Goal: Task Accomplishment & Management: Manage account settings

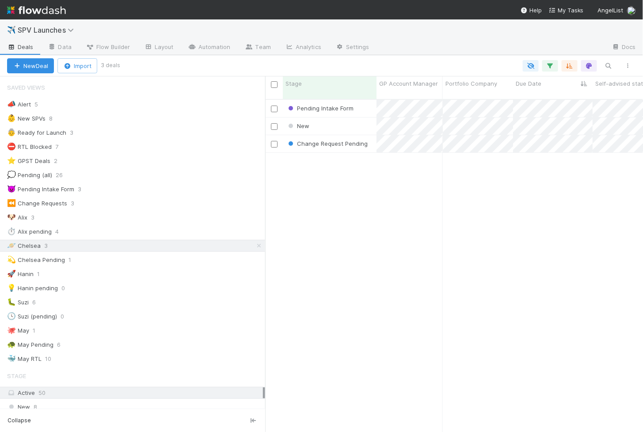
scroll to position [340, 378]
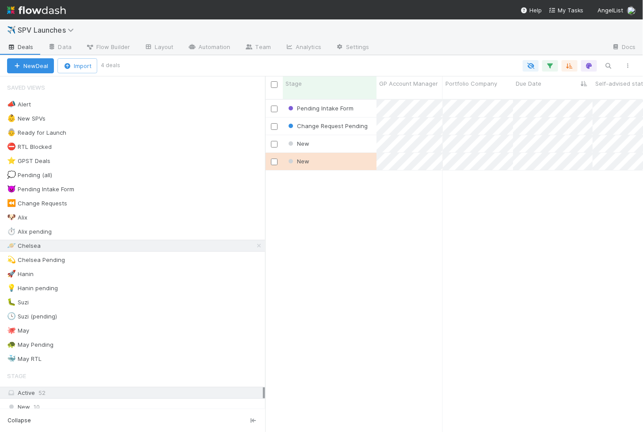
scroll to position [0, 0]
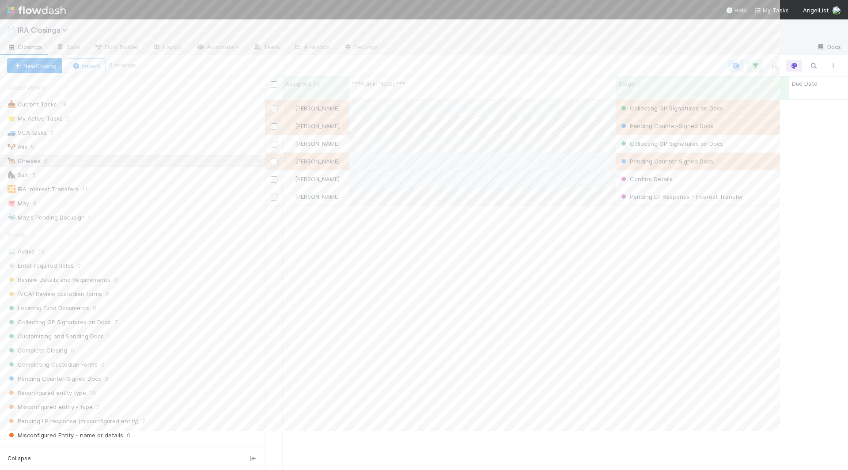
scroll to position [379, 583]
click at [779, 65] on icon "button" at bounding box center [814, 66] width 9 height 8
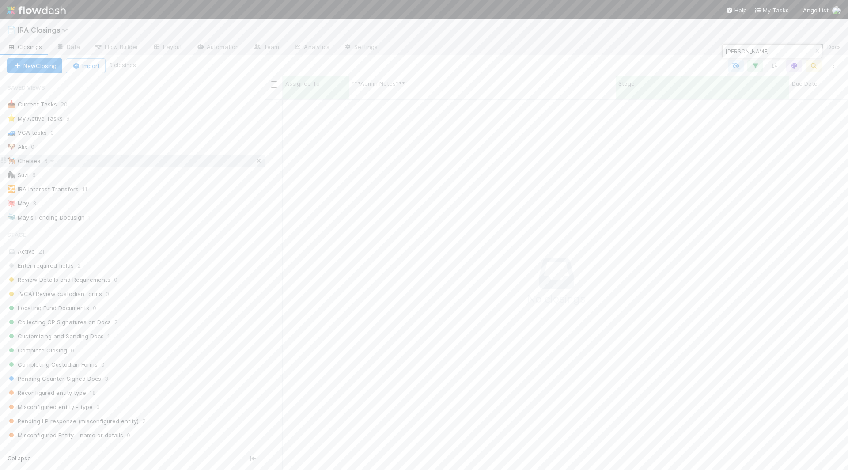
type input "Shaz Kahng"
click at [259, 158] on icon at bounding box center [259, 161] width 9 height 6
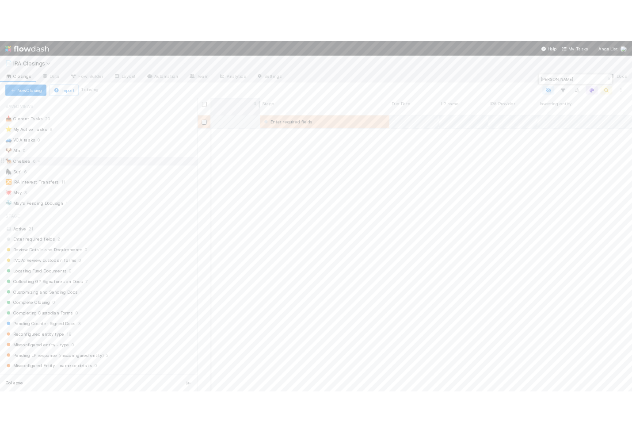
scroll to position [0, 500]
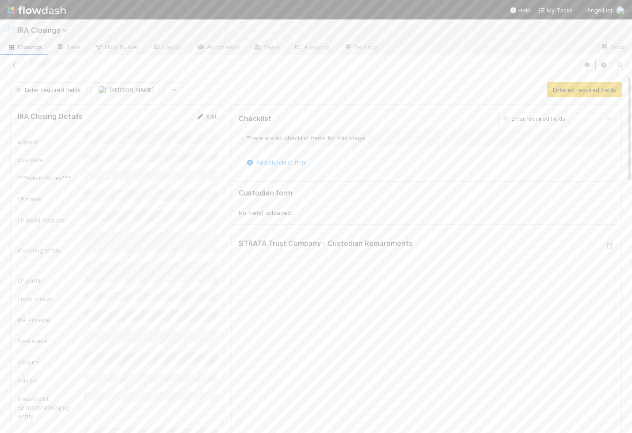
click at [212, 115] on link "Edit" at bounding box center [206, 116] width 21 height 7
click at [90, 284] on div "31" at bounding box center [90, 285] width 12 height 12
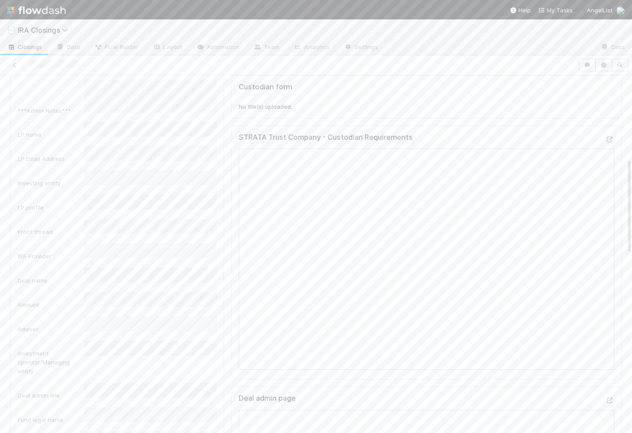
scroll to position [0, 0]
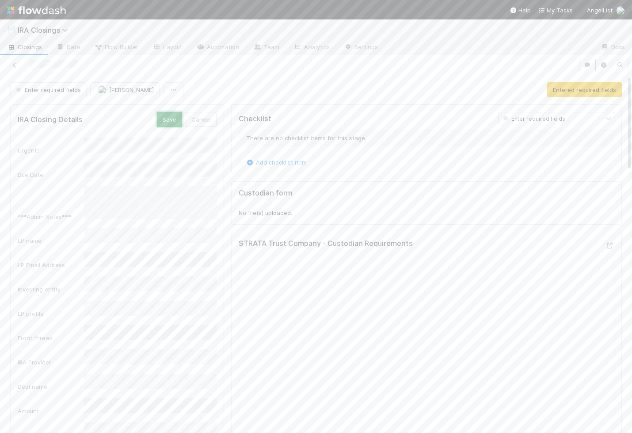
click at [173, 117] on button "Save" at bounding box center [169, 119] width 25 height 15
click at [568, 86] on button "Entered required fields" at bounding box center [584, 89] width 75 height 15
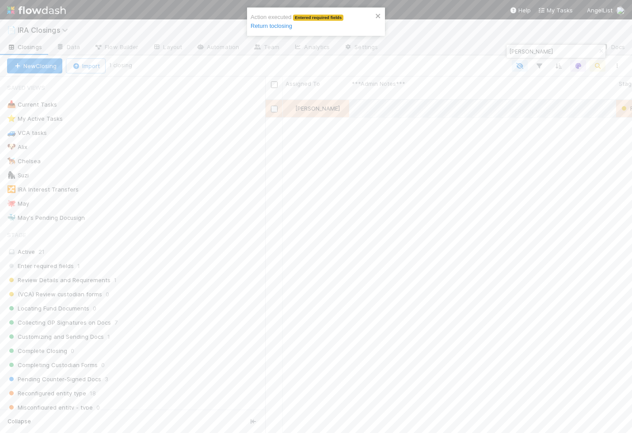
scroll to position [341, 367]
click at [66, 261] on span "Enter required fields" at bounding box center [40, 265] width 67 height 11
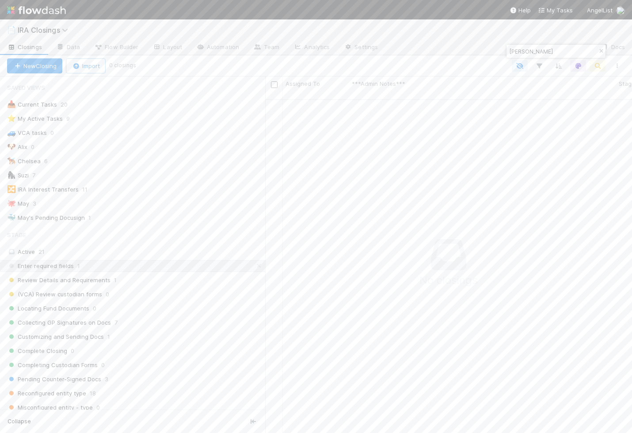
click at [602, 53] on icon "button" at bounding box center [601, 51] width 9 height 5
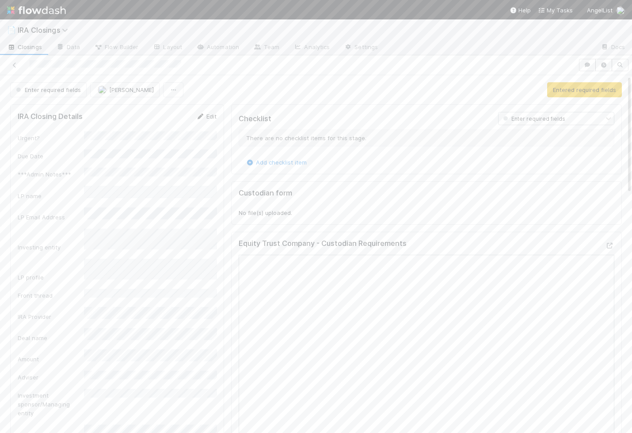
click at [210, 114] on link "Edit" at bounding box center [206, 116] width 21 height 7
click at [111, 181] on div "No" at bounding box center [151, 180] width 129 height 16
click at [179, 185] on span "Next Month" at bounding box center [179, 185] width 0 height 10
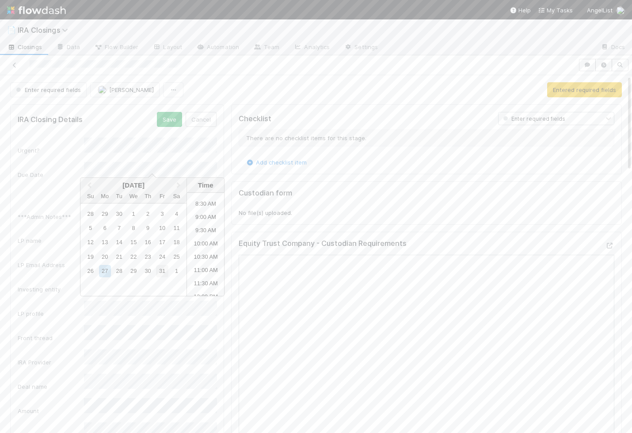
click at [159, 272] on div "31" at bounding box center [162, 271] width 12 height 12
click at [60, 170] on div "Due Date" at bounding box center [51, 174] width 66 height 9
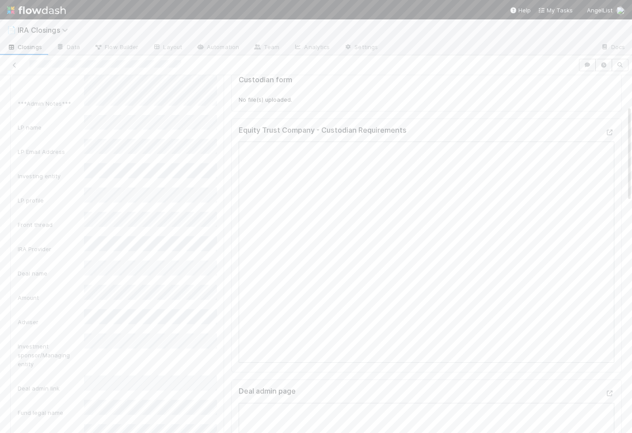
scroll to position [0, 0]
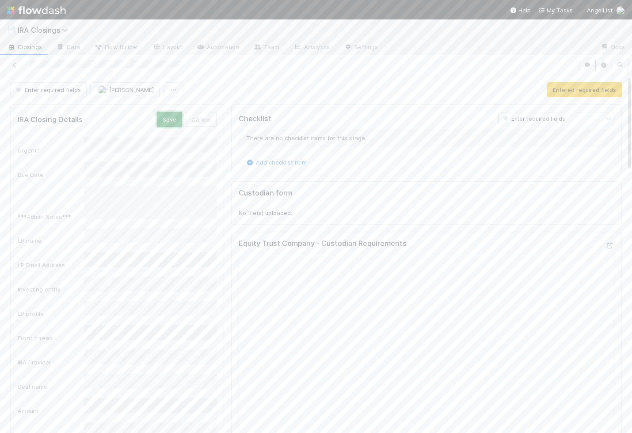
click at [167, 123] on button "Save" at bounding box center [169, 119] width 25 height 15
click at [561, 91] on button "Entered required fields" at bounding box center [584, 89] width 75 height 15
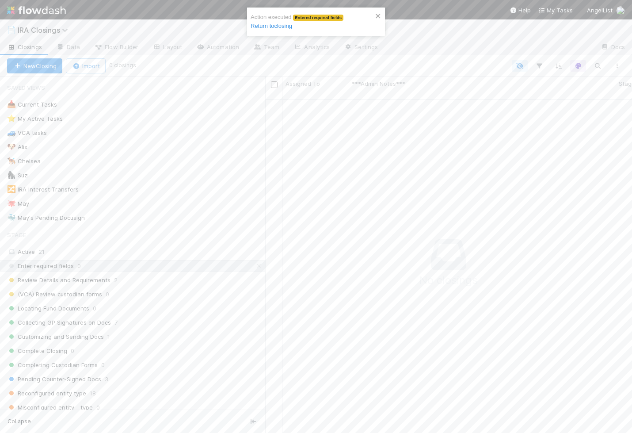
scroll to position [341, 367]
click at [82, 276] on span "Review Details and Requirements" at bounding box center [58, 279] width 103 height 11
click at [380, 15] on icon "close" at bounding box center [378, 16] width 4 height 4
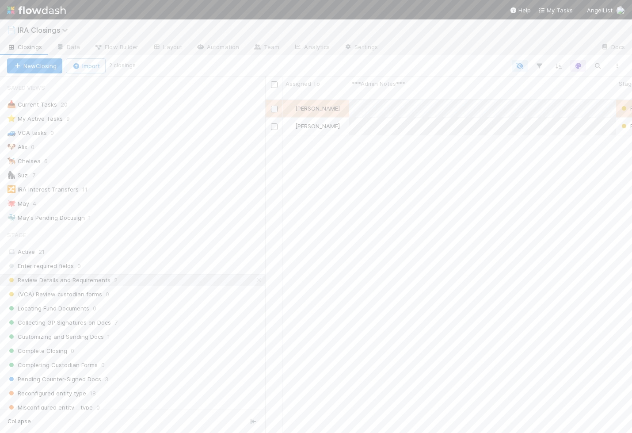
scroll to position [341, 367]
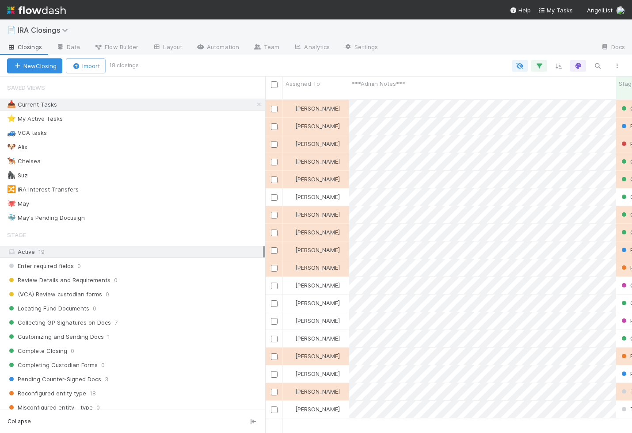
scroll to position [341, 367]
click at [95, 67] on button "Import" at bounding box center [86, 65] width 40 height 15
click at [87, 85] on div "Import from CSV" at bounding box center [73, 85] width 74 height 13
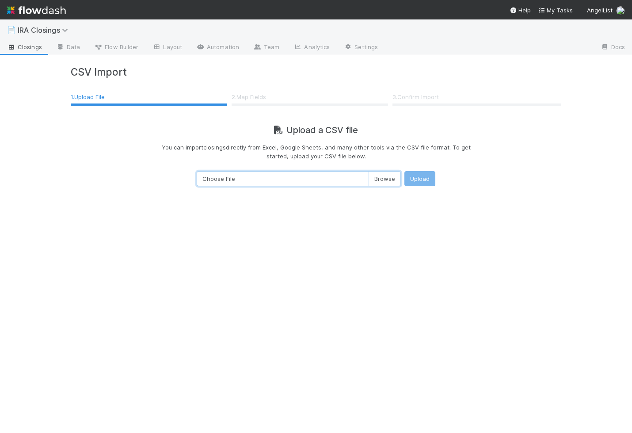
click at [382, 179] on input "Choose File" at bounding box center [299, 178] width 204 height 15
click at [263, 183] on input "Choose File" at bounding box center [299, 178] width 204 height 15
click at [34, 47] on span "Closings" at bounding box center [24, 46] width 35 height 9
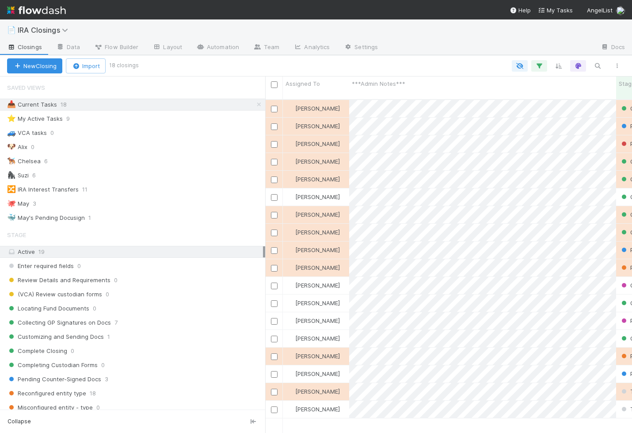
scroll to position [341, 367]
click at [92, 73] on div "New Closing Import 18 closings" at bounding box center [316, 65] width 632 height 21
click at [92, 65] on button "Import" at bounding box center [86, 65] width 40 height 15
click at [91, 84] on div "Import from CSV" at bounding box center [73, 85] width 74 height 13
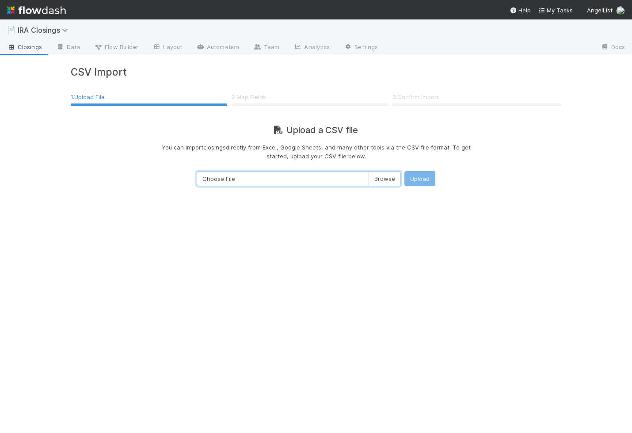
click at [388, 179] on input "Choose File" at bounding box center [299, 178] width 204 height 15
type input "C:\fakepath\IRA Closings - Daily Feed - Export.csv"
click at [423, 181] on button "Upload" at bounding box center [419, 178] width 31 height 15
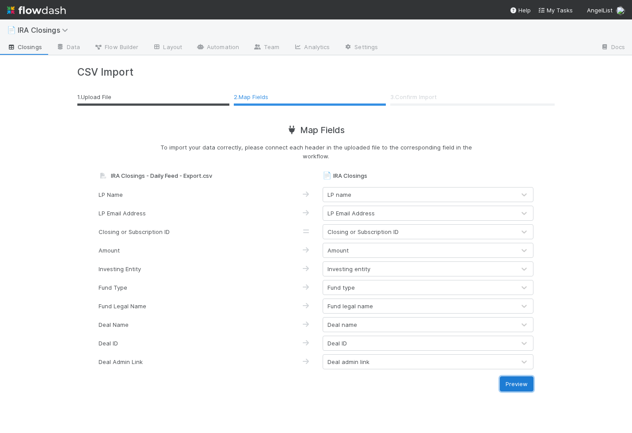
click at [520, 383] on button "Preview" at bounding box center [517, 383] width 34 height 15
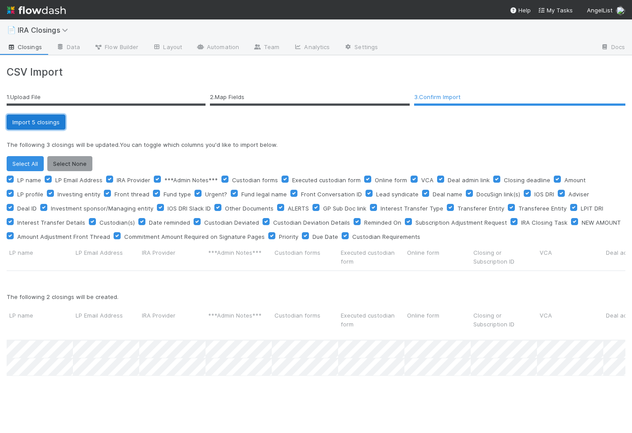
click at [37, 120] on button "Import 5 closings" at bounding box center [36, 121] width 59 height 15
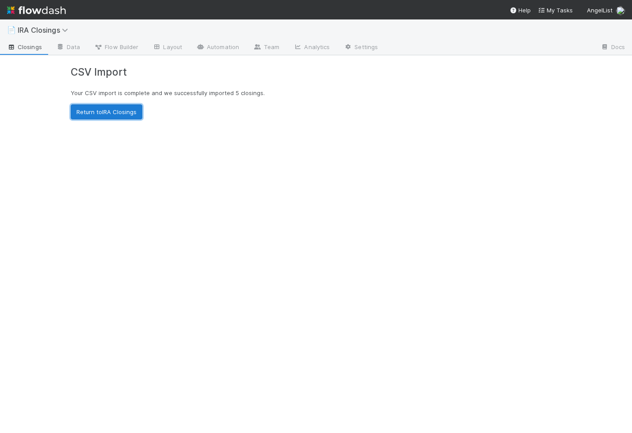
click at [95, 111] on link "Return to IRA Closings" at bounding box center [107, 111] width 72 height 15
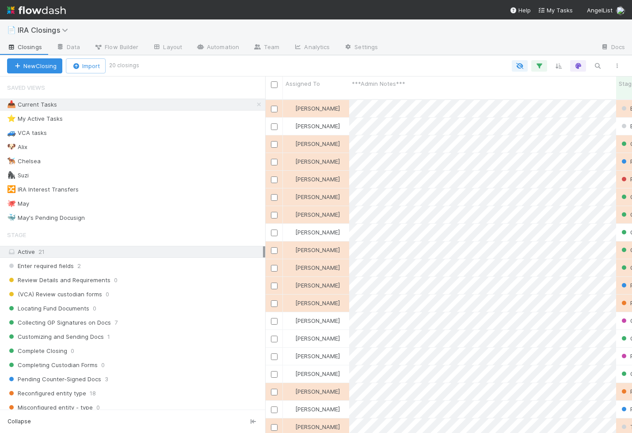
scroll to position [341, 367]
click at [63, 264] on span "Enter required fields" at bounding box center [40, 265] width 67 height 11
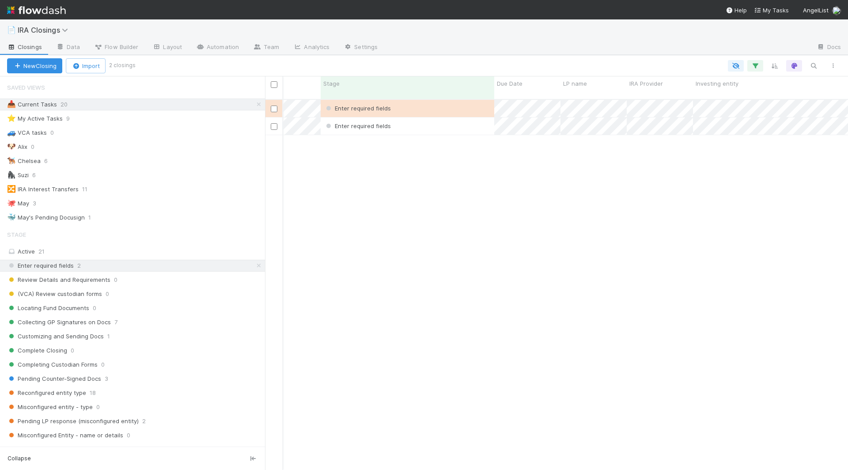
scroll to position [0, 360]
click at [512, 223] on div at bounding box center [424, 235] width 848 height 470
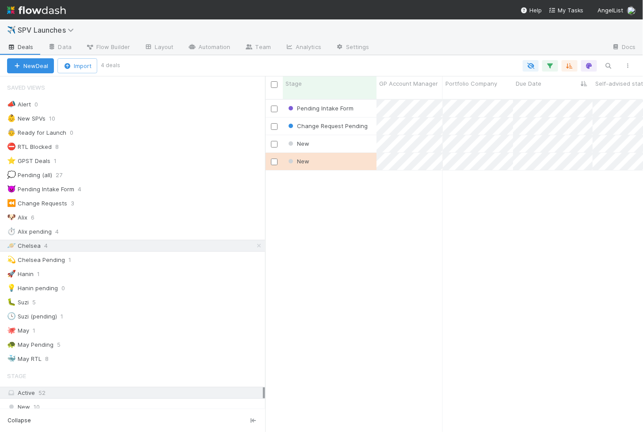
scroll to position [340, 378]
click at [324, 135] on div "New" at bounding box center [330, 143] width 94 height 17
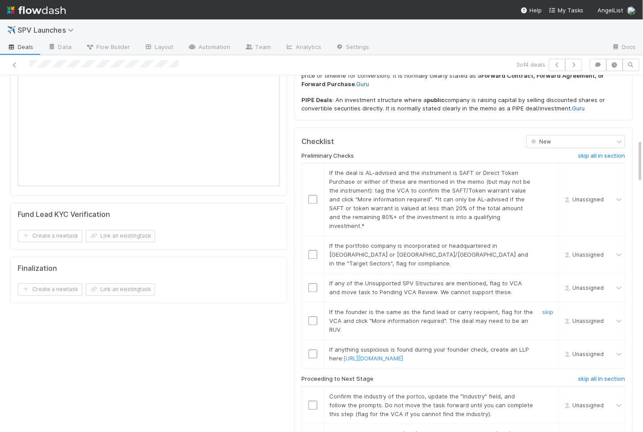
scroll to position [527, 0]
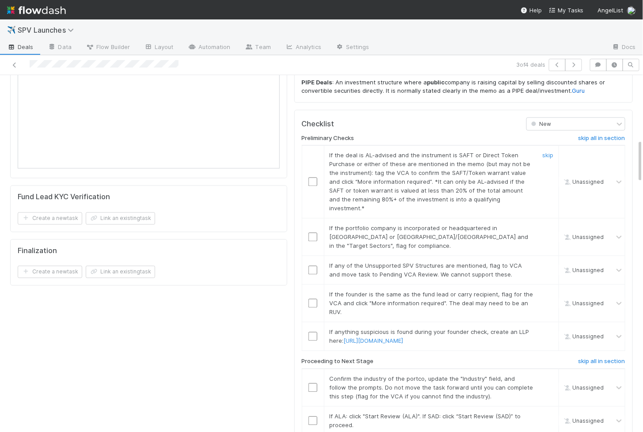
click at [312, 178] on input "checkbox" at bounding box center [312, 182] width 9 height 9
click at [312, 233] on input "checkbox" at bounding box center [312, 237] width 9 height 9
click at [312, 266] on input "checkbox" at bounding box center [312, 270] width 9 height 9
click at [312, 299] on input "checkbox" at bounding box center [312, 303] width 9 height 9
click at [311, 332] on input "checkbox" at bounding box center [312, 336] width 9 height 9
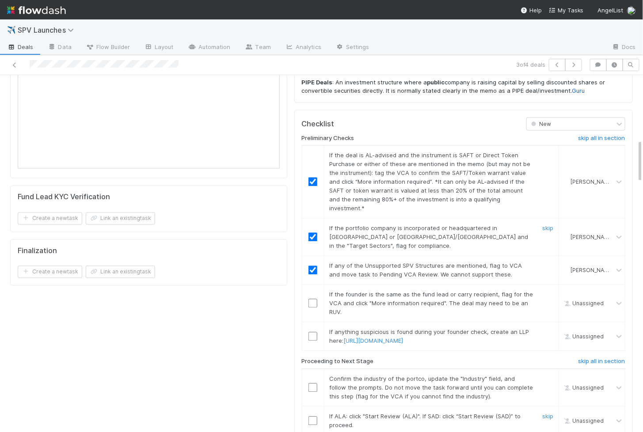
click at [311, 417] on input "checkbox" at bounding box center [312, 421] width 9 height 9
click at [312, 384] on input "checkbox" at bounding box center [312, 388] width 9 height 9
click at [313, 332] on input "checkbox" at bounding box center [312, 336] width 9 height 9
click at [313, 299] on input "checkbox" at bounding box center [312, 303] width 9 height 9
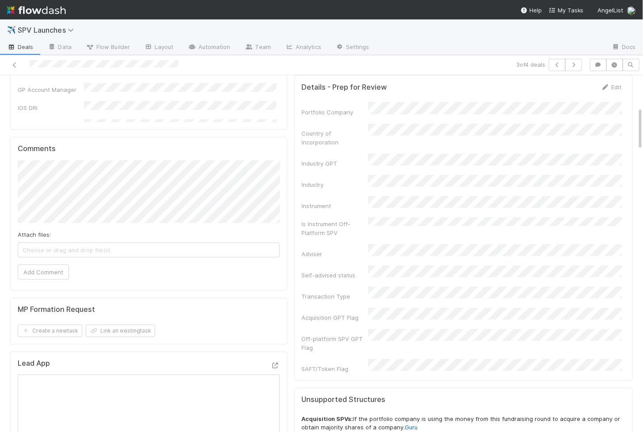
scroll to position [0, 0]
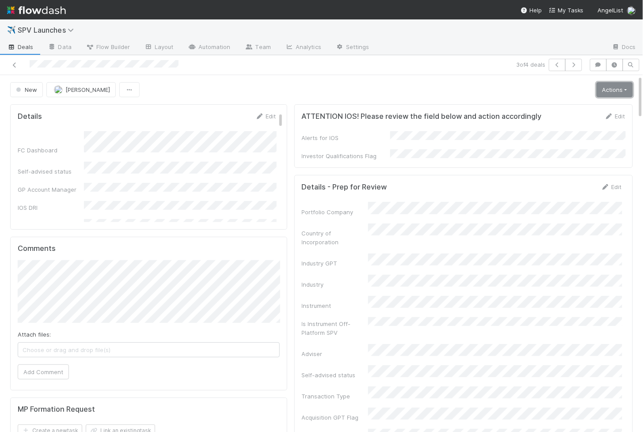
click at [612, 88] on link "Actions" at bounding box center [615, 89] width 36 height 15
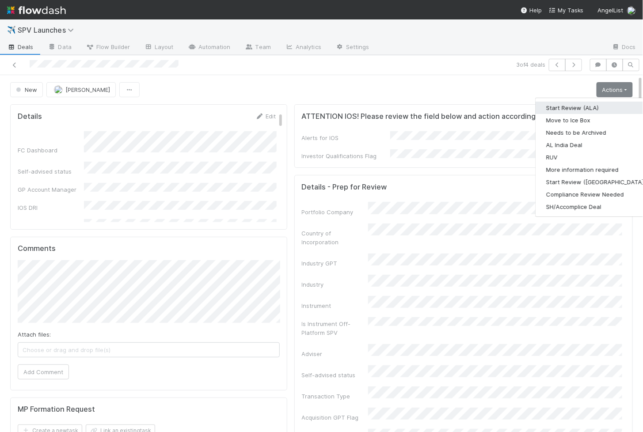
click at [589, 108] on button "Start Review (ALA)" at bounding box center [596, 108] width 121 height 12
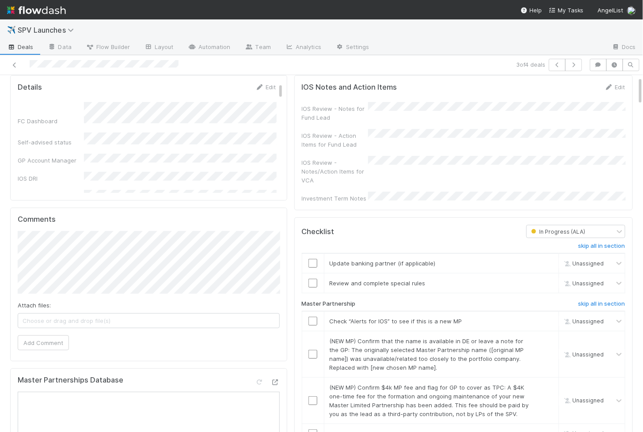
scroll to position [90, 0]
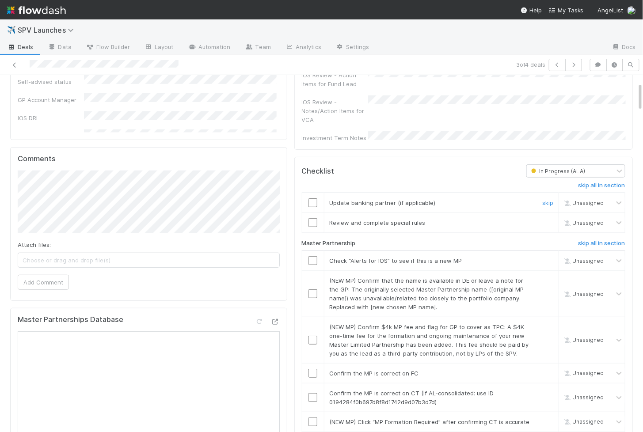
click at [314, 198] on input "checkbox" at bounding box center [312, 202] width 9 height 9
click at [313, 218] on input "checkbox" at bounding box center [312, 222] width 9 height 9
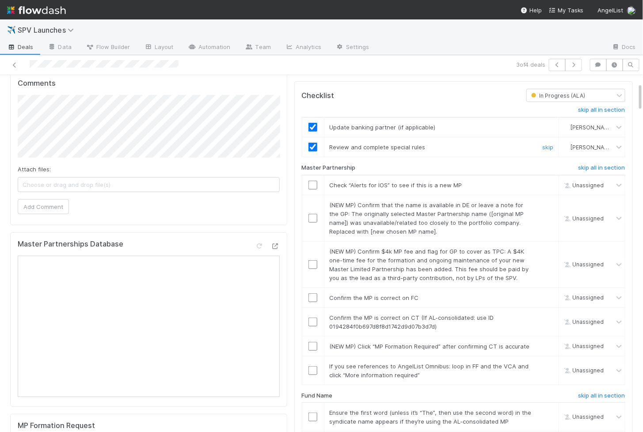
scroll to position [171, 0]
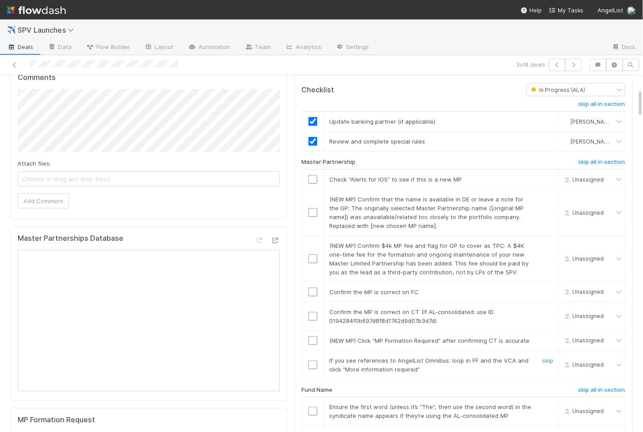
click at [315, 361] on input "checkbox" at bounding box center [312, 365] width 9 height 9
click at [311, 336] on input "checkbox" at bounding box center [312, 340] width 9 height 9
click at [313, 312] on input "checkbox" at bounding box center [312, 316] width 9 height 9
click at [314, 288] on input "checkbox" at bounding box center [312, 292] width 9 height 9
checkbox input "true"
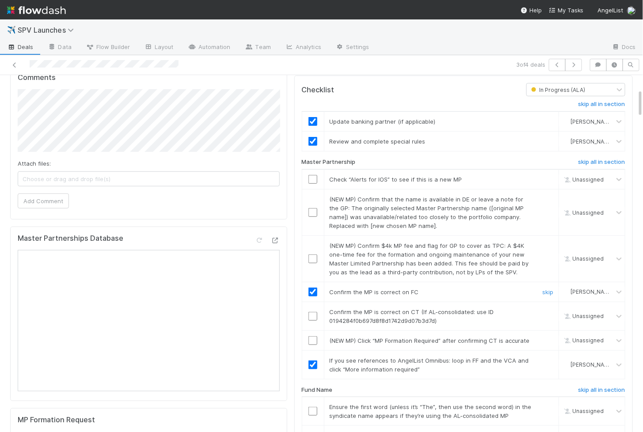
click at [313, 255] on input "checkbox" at bounding box center [312, 259] width 9 height 9
click at [313, 208] on input "checkbox" at bounding box center [312, 212] width 9 height 9
click at [312, 175] on input "checkbox" at bounding box center [312, 179] width 9 height 9
click at [312, 336] on input "checkbox" at bounding box center [312, 340] width 9 height 9
click at [313, 312] on input "checkbox" at bounding box center [312, 316] width 9 height 9
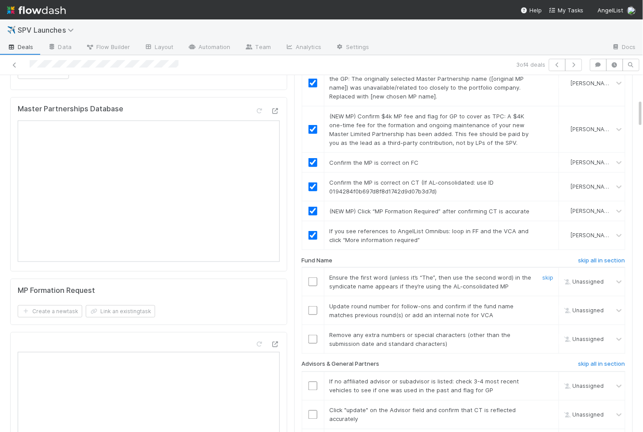
scroll to position [302, 0]
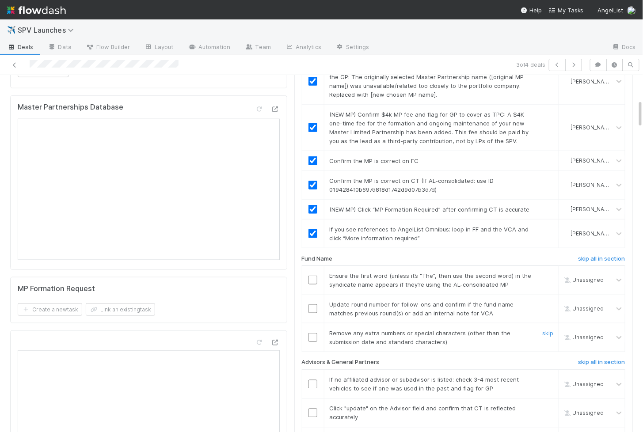
click at [315, 333] on input "checkbox" at bounding box center [312, 337] width 9 height 9
click at [313, 304] on input "checkbox" at bounding box center [312, 308] width 9 height 9
click at [313, 276] on input "checkbox" at bounding box center [312, 280] width 9 height 9
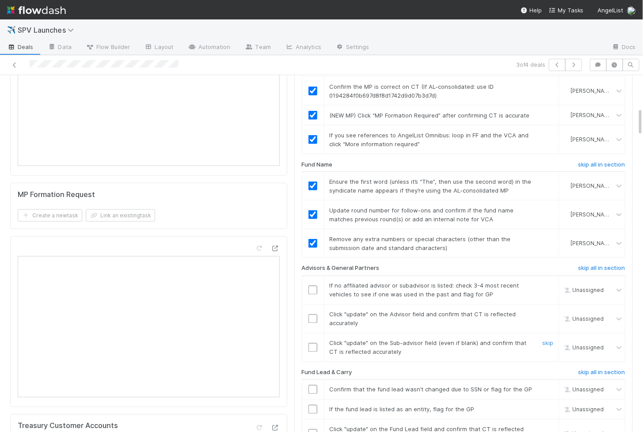
scroll to position [400, 0]
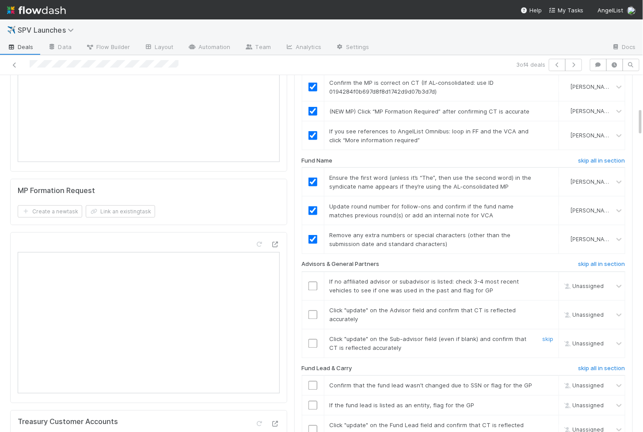
click at [311, 339] on input "checkbox" at bounding box center [312, 343] width 9 height 9
click at [312, 311] on input "checkbox" at bounding box center [312, 315] width 9 height 9
click at [313, 282] on input "checkbox" at bounding box center [312, 286] width 9 height 9
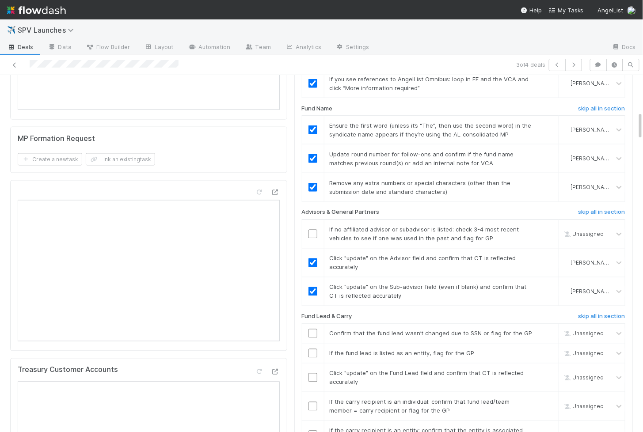
scroll to position [456, 0]
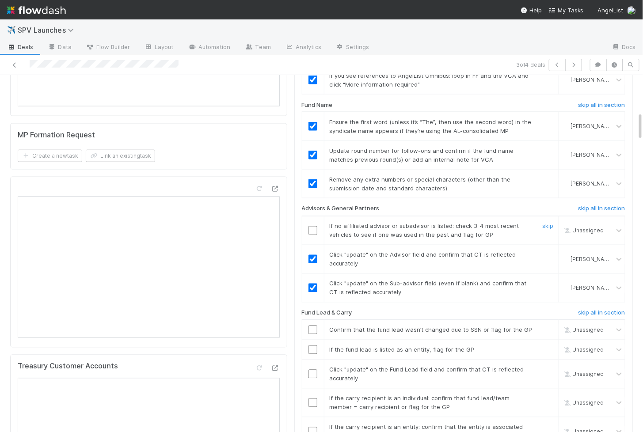
click at [311, 226] on input "checkbox" at bounding box center [312, 230] width 9 height 9
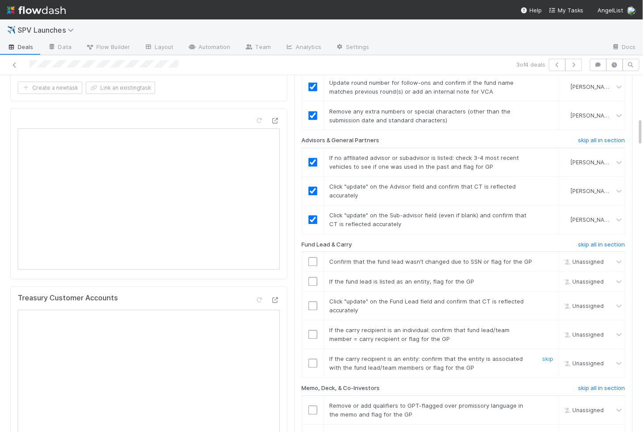
click at [313, 359] on input "checkbox" at bounding box center [312, 363] width 9 height 9
click at [313, 331] on input "checkbox" at bounding box center [312, 335] width 9 height 9
click at [312, 302] on input "checkbox" at bounding box center [312, 306] width 9 height 9
click at [311, 278] on input "checkbox" at bounding box center [312, 282] width 9 height 9
click at [312, 258] on input "checkbox" at bounding box center [312, 262] width 9 height 9
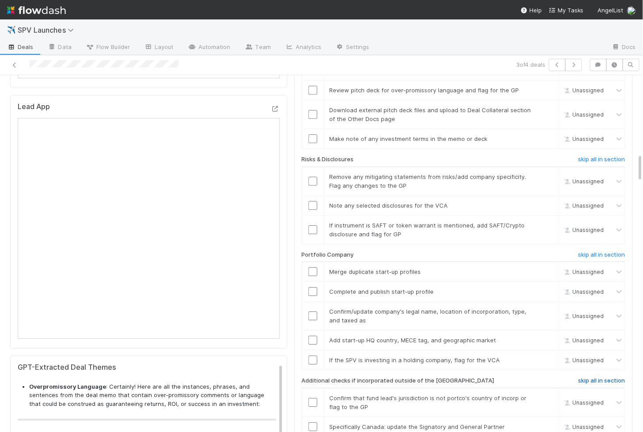
scroll to position [969, 0]
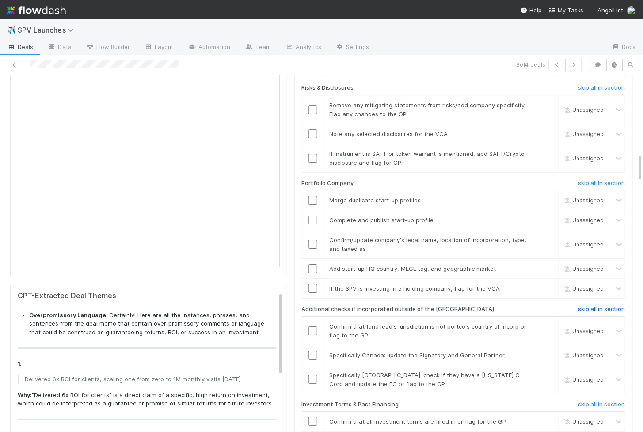
click at [590, 306] on h6 "skip all in section" at bounding box center [601, 309] width 47 height 7
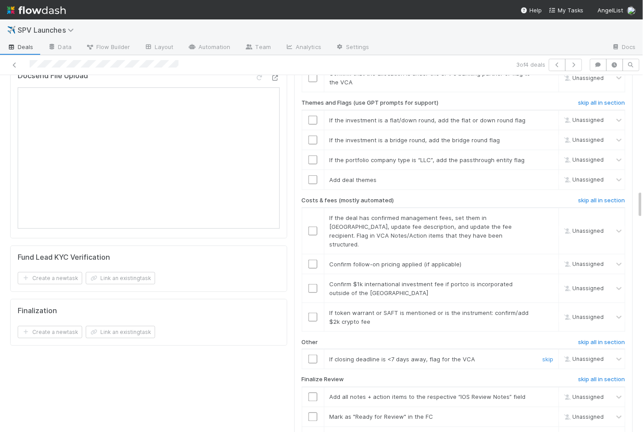
scroll to position [1436, 0]
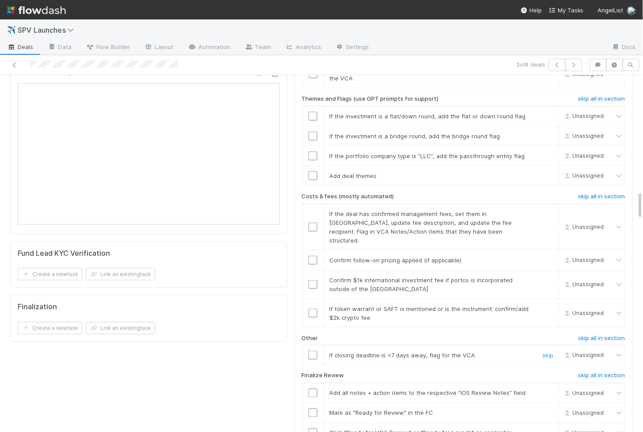
click at [315, 351] on input "checkbox" at bounding box center [312, 355] width 9 height 9
click at [314, 309] on input "checkbox" at bounding box center [312, 313] width 9 height 9
click at [313, 280] on input "checkbox" at bounding box center [312, 284] width 9 height 9
click at [313, 256] on input "checkbox" at bounding box center [312, 260] width 9 height 9
click at [313, 223] on input "checkbox" at bounding box center [312, 227] width 9 height 9
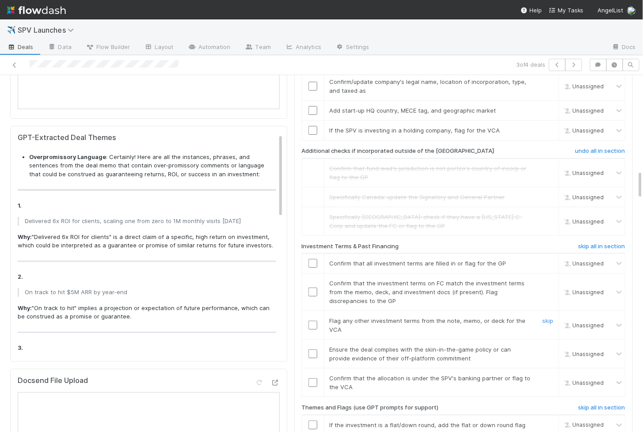
scroll to position [1209, 0]
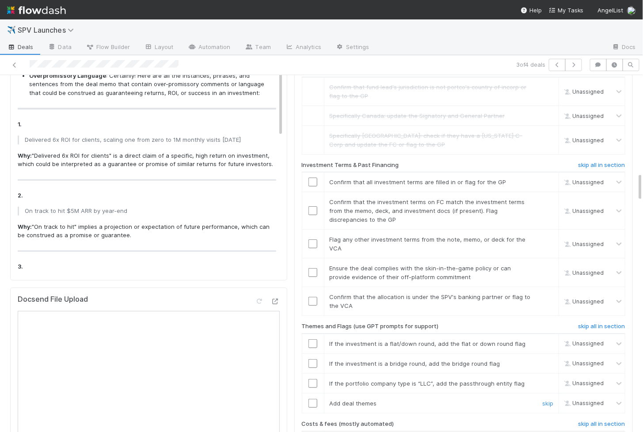
click at [313, 399] on input "checkbox" at bounding box center [312, 403] width 9 height 9
click at [314, 379] on input "checkbox" at bounding box center [312, 383] width 9 height 9
click at [314, 359] on input "checkbox" at bounding box center [312, 363] width 9 height 9
click at [314, 339] on input "checkbox" at bounding box center [312, 343] width 9 height 9
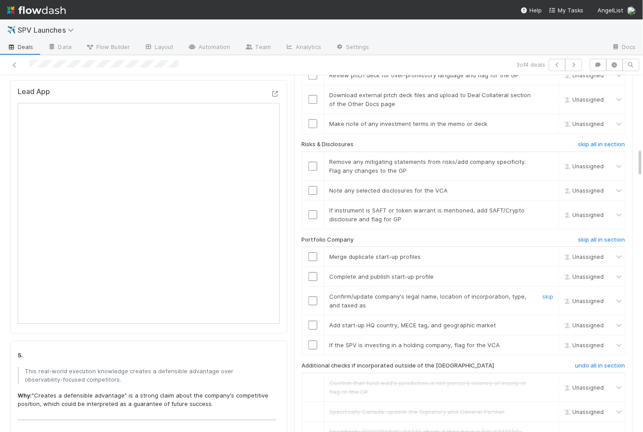
scroll to position [907, 0]
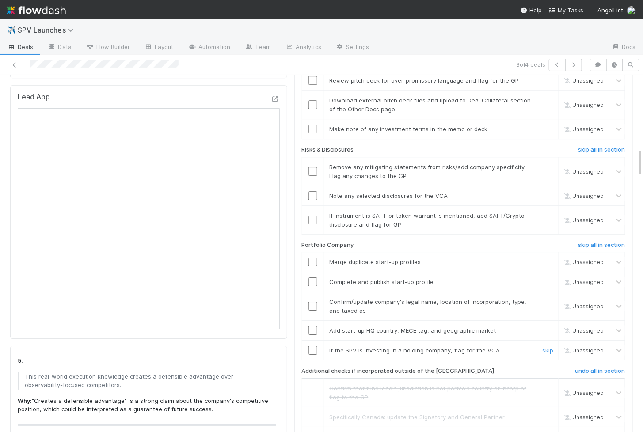
click at [315, 346] on input "checkbox" at bounding box center [312, 350] width 9 height 9
click at [315, 326] on input "checkbox" at bounding box center [312, 330] width 9 height 9
click at [315, 302] on input "checkbox" at bounding box center [312, 306] width 9 height 9
click at [313, 278] on input "checkbox" at bounding box center [312, 282] width 9 height 9
click at [313, 258] on input "checkbox" at bounding box center [312, 262] width 9 height 9
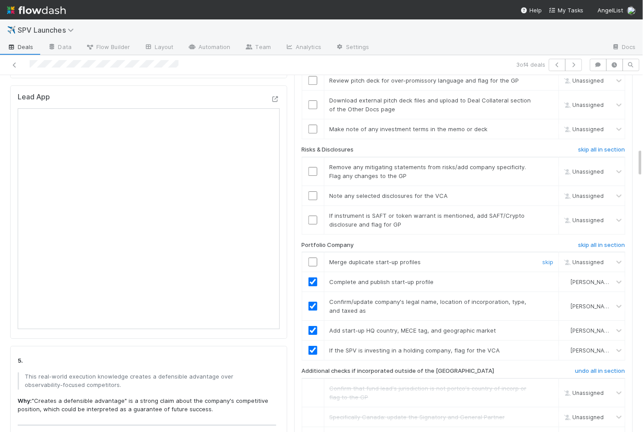
click at [318, 258] on div at bounding box center [313, 262] width 22 height 9
click at [308, 258] on input "checkbox" at bounding box center [312, 262] width 9 height 9
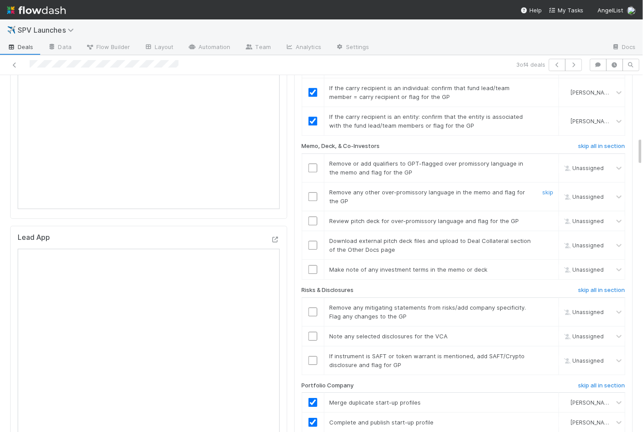
scroll to position [766, 0]
click at [315, 217] on input "checkbox" at bounding box center [312, 221] width 9 height 9
click at [313, 357] on input "checkbox" at bounding box center [312, 361] width 9 height 9
click at [313, 333] on input "checkbox" at bounding box center [312, 337] width 9 height 9
click at [313, 308] on input "checkbox" at bounding box center [312, 312] width 9 height 9
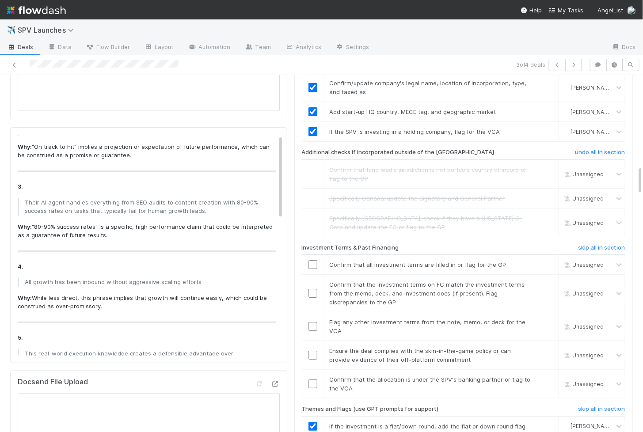
scroll to position [0, 0]
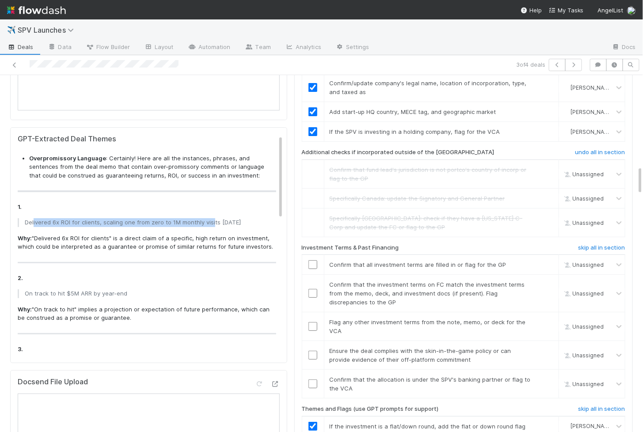
drag, startPoint x: 32, startPoint y: 219, endPoint x: 209, endPoint y: 217, distance: 177.2
click at [209, 218] on p "Delivered 6x ROI for clients, scaling one from zero to 1M monthly visits in 8 m…" at bounding box center [148, 222] width 246 height 9
copy p "ivered 6x ROI for clients, scaling one from zero to 1M monthly visi"
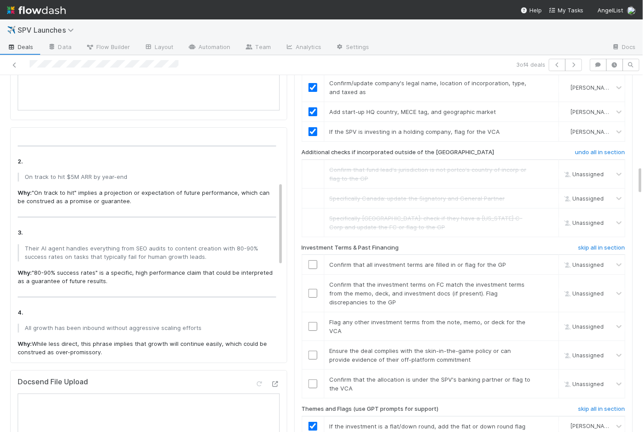
scroll to position [124, 0]
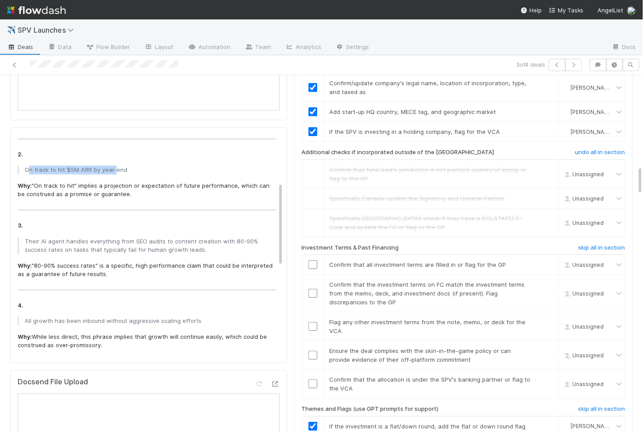
drag, startPoint x: 30, startPoint y: 166, endPoint x: 113, endPoint y: 167, distance: 82.6
click at [113, 167] on p "On track to hit $5M ARR by year-end" at bounding box center [148, 170] width 246 height 9
copy p "n track to hit $5M ARR by year-"
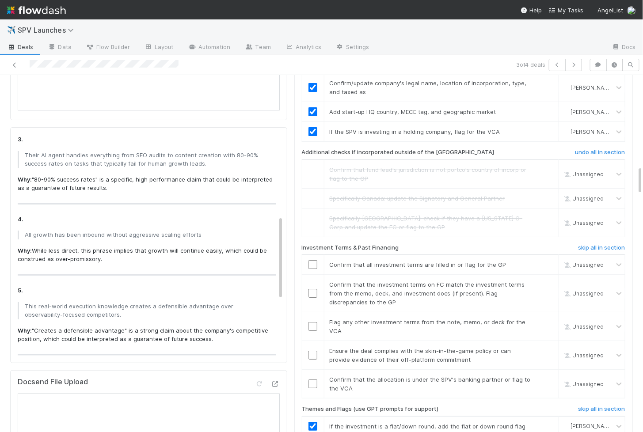
scroll to position [218, 0]
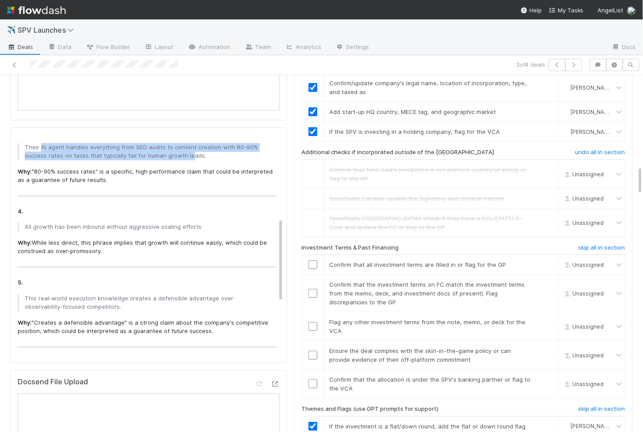
drag, startPoint x: 40, startPoint y: 143, endPoint x: 188, endPoint y: 155, distance: 148.5
click at [188, 155] on p "Their AI agent handles everything from SEO audits to content creation with 80-9…" at bounding box center [148, 151] width 246 height 17
copy p "AI agent handles everything from SEO audits to content creation with 80-90% suc…"
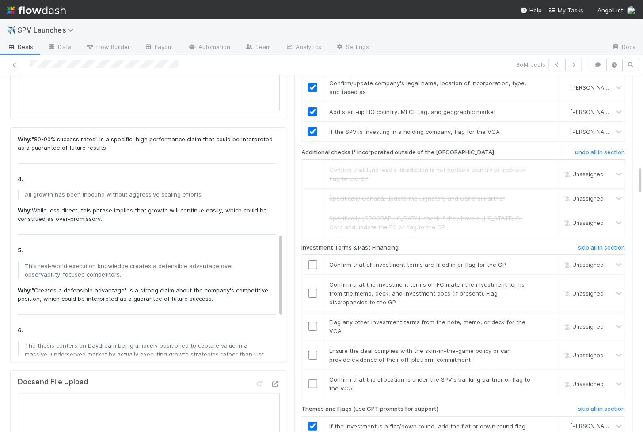
scroll to position [259, 0]
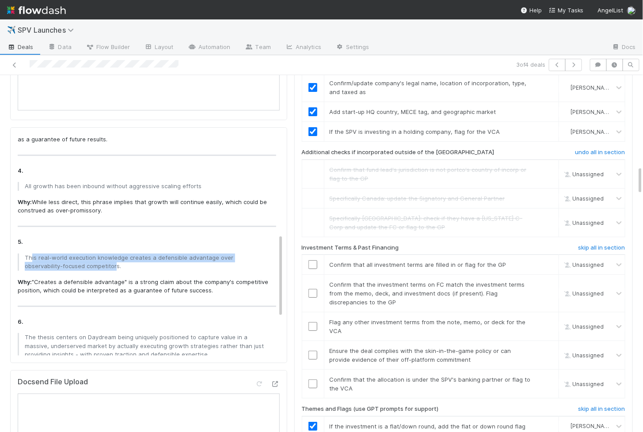
drag, startPoint x: 30, startPoint y: 251, endPoint x: 76, endPoint y: 262, distance: 47.5
click at [76, 262] on p "This real-world execution knowledge creates a defensible advantage over observa…" at bounding box center [148, 262] width 246 height 17
copy p "is real-world execution knowledge creates a defensible advantage over observabi…"
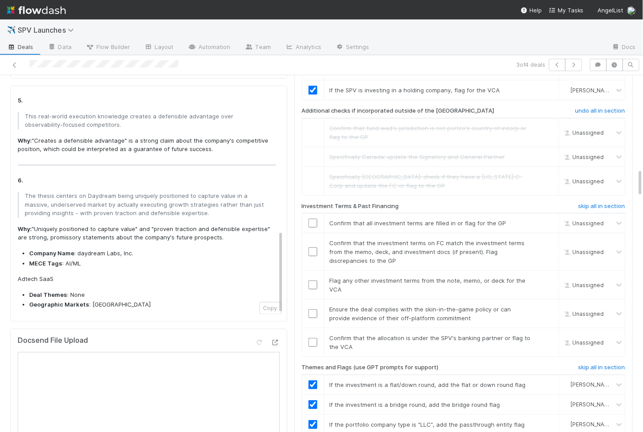
scroll to position [1172, 0]
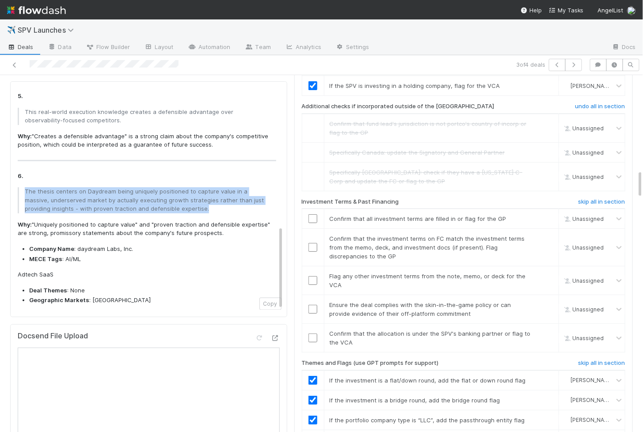
drag, startPoint x: 26, startPoint y: 187, endPoint x: 175, endPoint y: 202, distance: 149.7
click at [175, 202] on p "The thesis centers on Daydream being uniquely positioned to capture value in a …" at bounding box center [148, 200] width 246 height 26
copy p "The thesis centers on Daydream being uniquely positioned to capture value in a …"
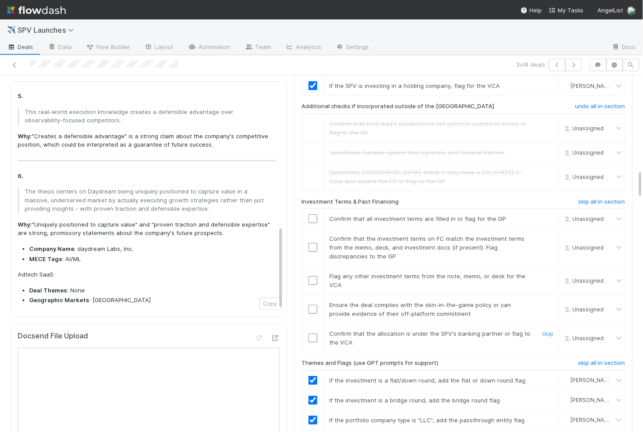
click at [312, 334] on input "checkbox" at bounding box center [312, 338] width 9 height 9
click at [312, 305] on input "checkbox" at bounding box center [312, 309] width 9 height 9
click at [312, 276] on input "checkbox" at bounding box center [312, 280] width 9 height 9
click at [312, 243] on input "checkbox" at bounding box center [312, 247] width 9 height 9
click at [313, 214] on input "checkbox" at bounding box center [312, 218] width 9 height 9
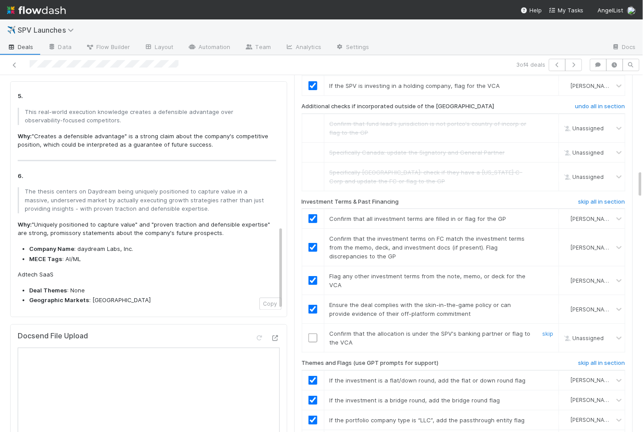
click at [313, 334] on input "checkbox" at bounding box center [312, 338] width 9 height 9
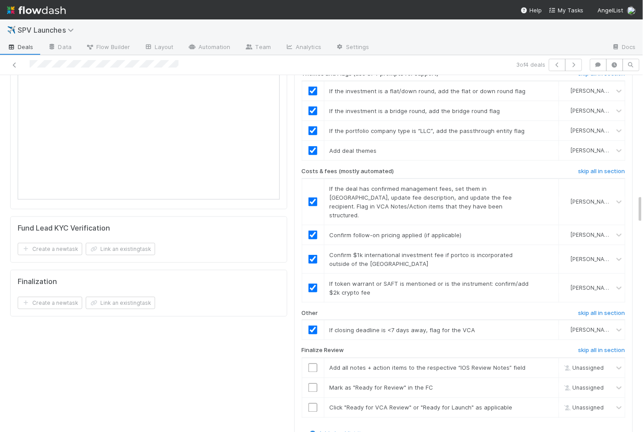
scroll to position [1598, 0]
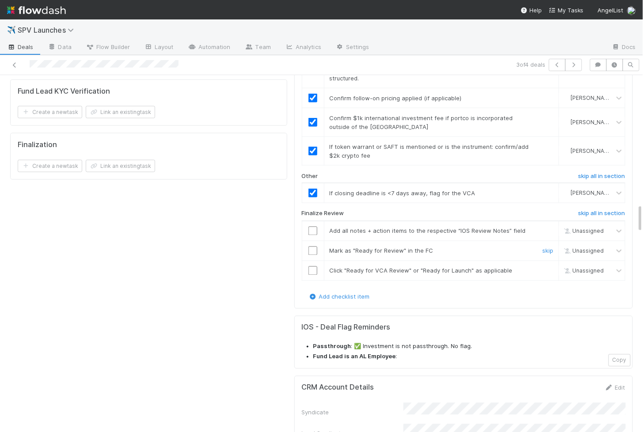
click at [312, 247] on input "checkbox" at bounding box center [312, 251] width 9 height 9
click at [312, 266] on input "checkbox" at bounding box center [312, 270] width 9 height 9
click at [313, 227] on input "checkbox" at bounding box center [312, 231] width 9 height 9
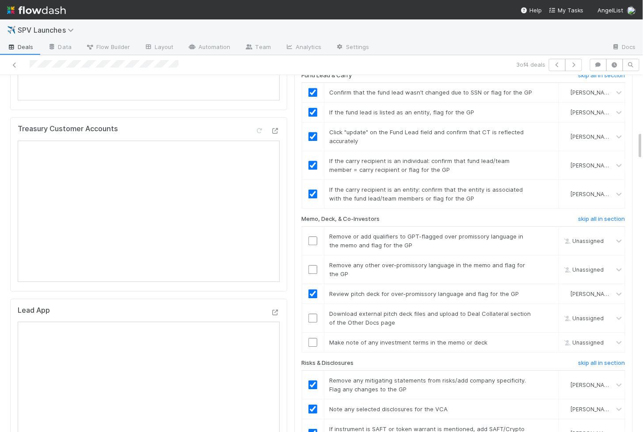
scroll to position [694, 0]
click at [312, 332] on td at bounding box center [313, 342] width 22 height 20
click at [312, 338] on input "checkbox" at bounding box center [312, 342] width 9 height 9
click at [312, 308] on td at bounding box center [313, 318] width 22 height 29
click at [312, 313] on input "checkbox" at bounding box center [312, 317] width 9 height 9
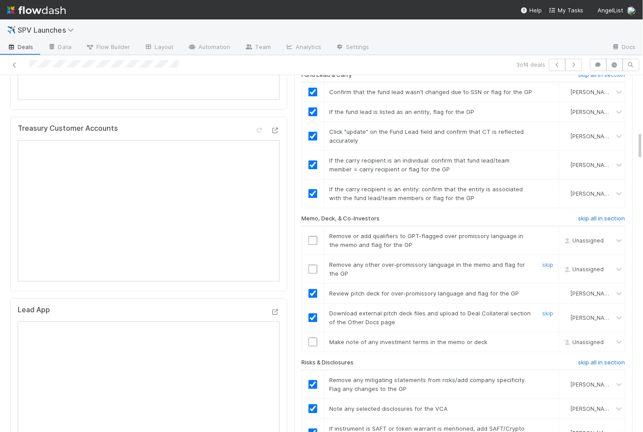
click at [315, 265] on input "checkbox" at bounding box center [312, 269] width 9 height 9
click at [313, 236] on input "checkbox" at bounding box center [312, 240] width 9 height 9
click at [314, 338] on input "checkbox" at bounding box center [312, 342] width 9 height 9
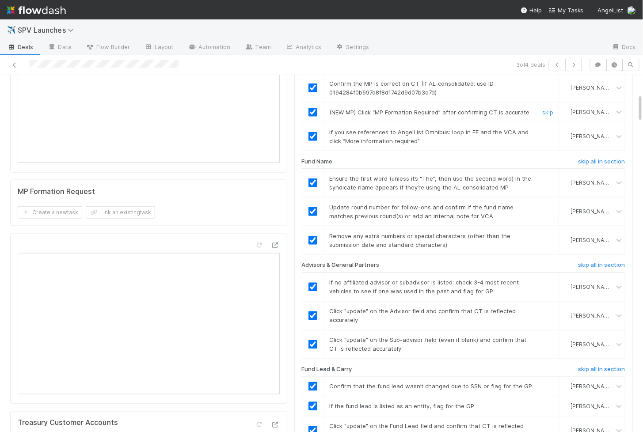
scroll to position [0, 0]
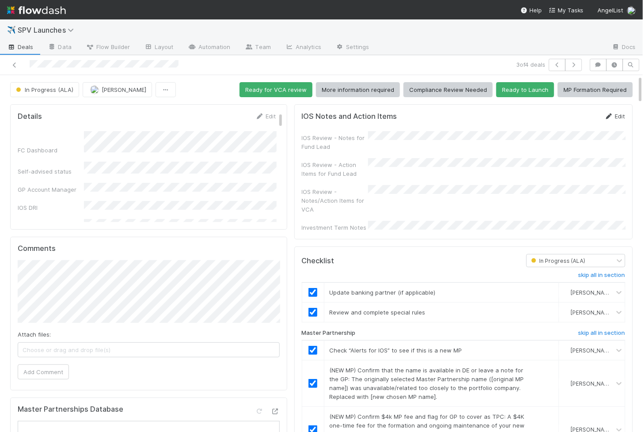
click at [615, 116] on link "Edit" at bounding box center [614, 116] width 21 height 7
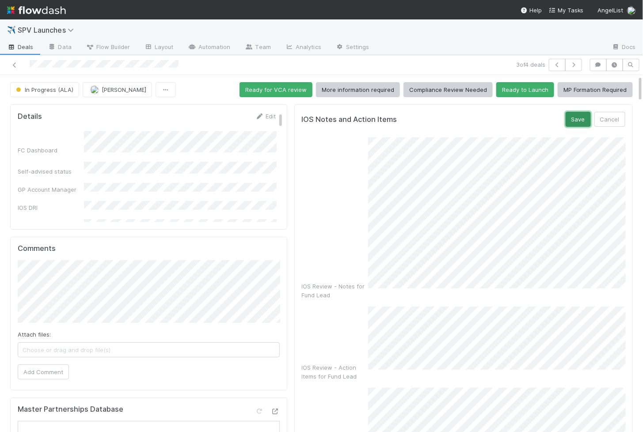
click at [578, 124] on button "Save" at bounding box center [578, 119] width 25 height 15
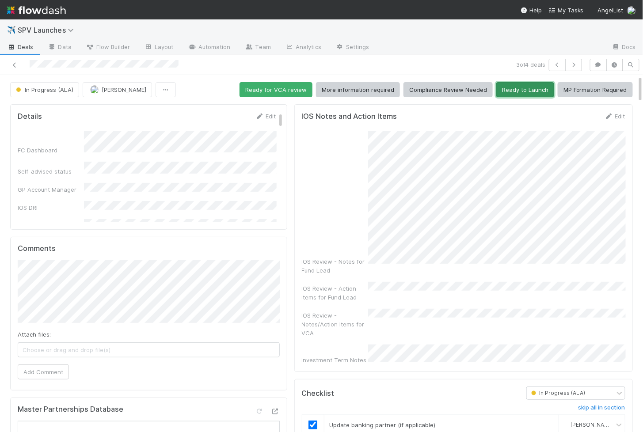
click at [519, 87] on button "Ready to Launch" at bounding box center [525, 89] width 58 height 15
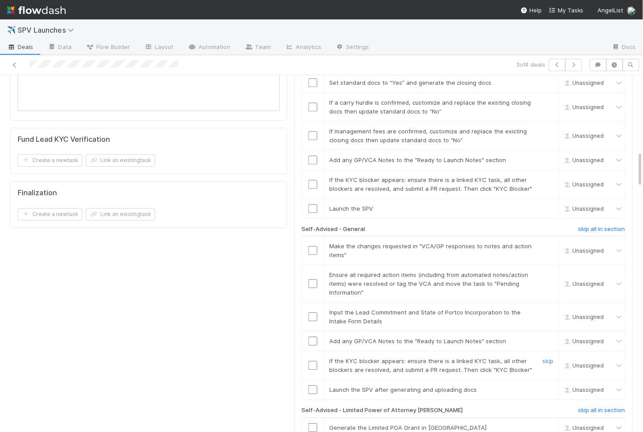
scroll to position [759, 0]
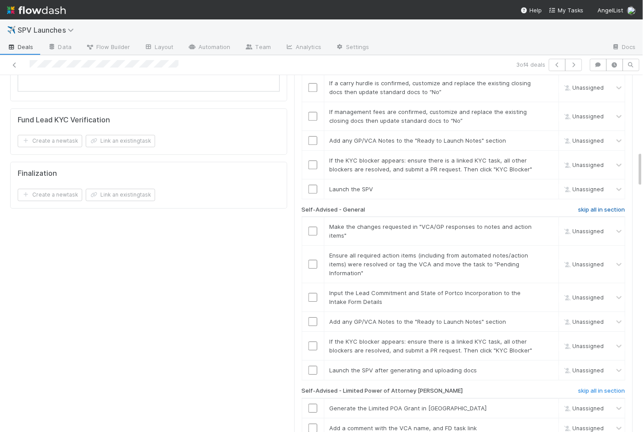
click at [613, 206] on h6 "skip all in section" at bounding box center [601, 209] width 47 height 7
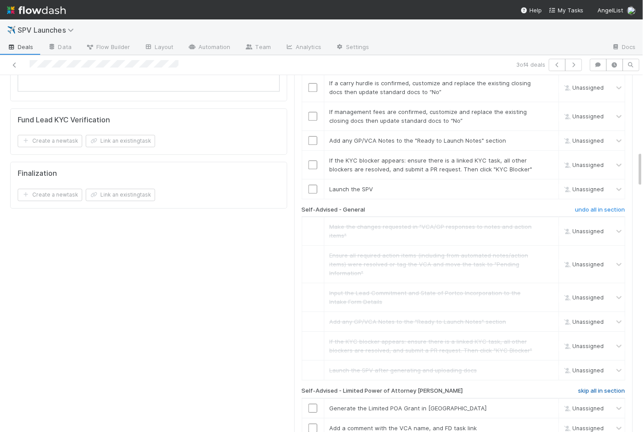
click at [600, 388] on h6 "skip all in section" at bounding box center [601, 391] width 47 height 7
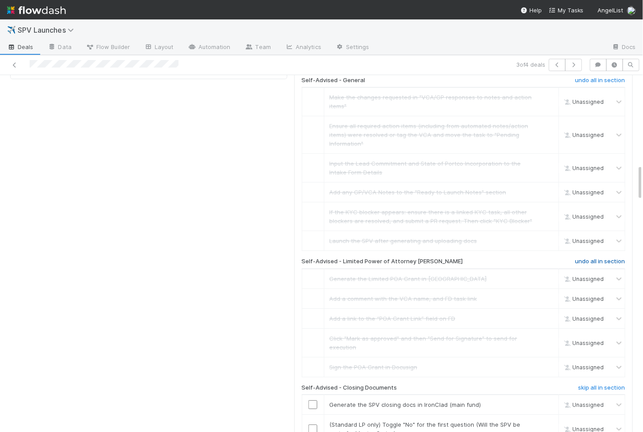
scroll to position [891, 0]
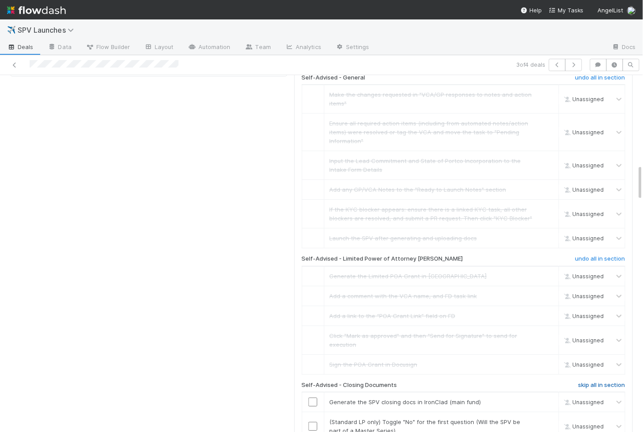
click at [601, 382] on h6 "skip all in section" at bounding box center [601, 385] width 47 height 7
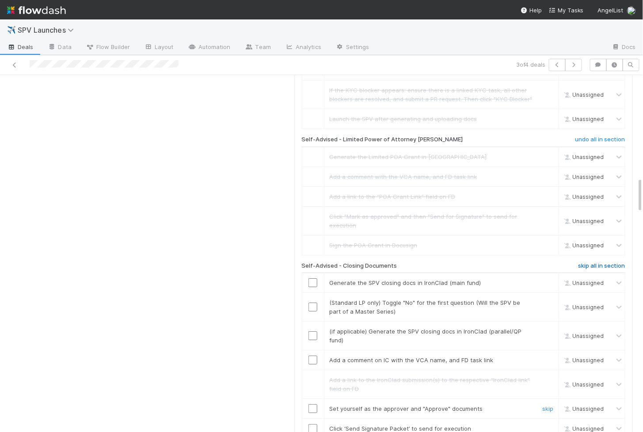
scroll to position [1021, 0]
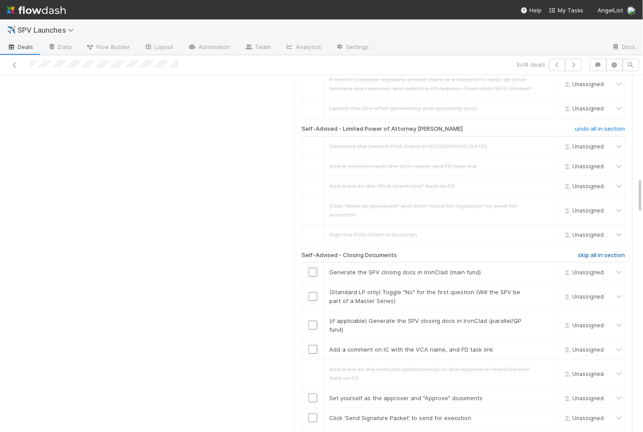
click at [597, 252] on h6 "skip all in section" at bounding box center [601, 255] width 47 height 7
click at [592, 252] on h6 "skip all in section" at bounding box center [601, 255] width 47 height 7
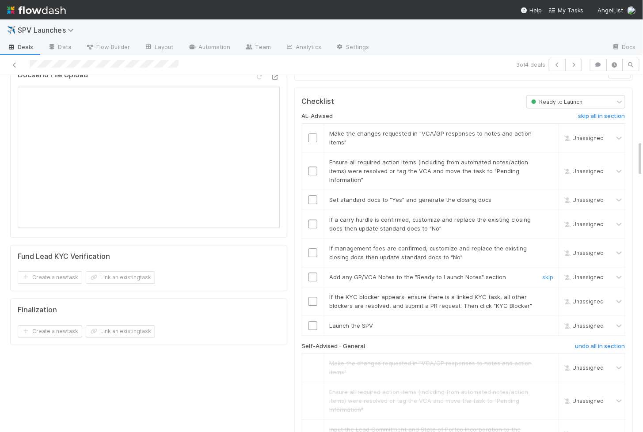
scroll to position [620, 0]
click at [316, 135] on input "checkbox" at bounding box center [312, 139] width 9 height 9
click at [313, 168] on input "checkbox" at bounding box center [312, 172] width 9 height 9
click at [313, 323] on input "checkbox" at bounding box center [312, 327] width 9 height 9
click at [313, 289] on td at bounding box center [313, 303] width 22 height 29
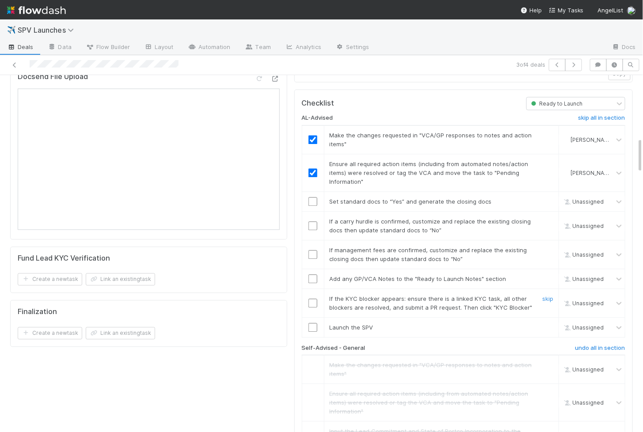
click at [313, 299] on input "checkbox" at bounding box center [312, 303] width 9 height 9
click at [313, 274] on input "checkbox" at bounding box center [312, 278] width 9 height 9
checkbox input "true"
click at [313, 250] on input "checkbox" at bounding box center [312, 254] width 9 height 9
click at [312, 221] on input "checkbox" at bounding box center [312, 225] width 9 height 9
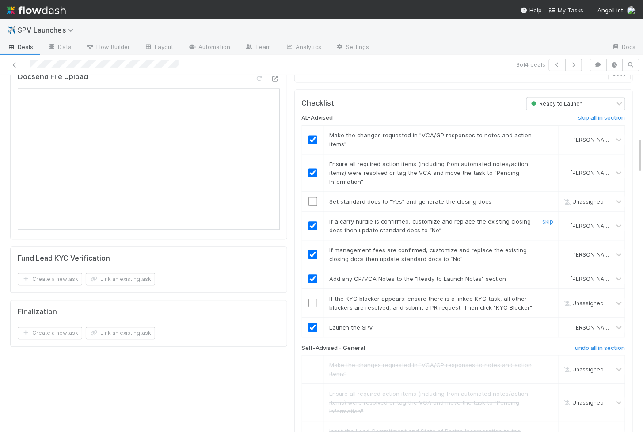
click at [313, 197] on input "checkbox" at bounding box center [312, 201] width 9 height 9
click at [313, 299] on input "checkbox" at bounding box center [312, 303] width 9 height 9
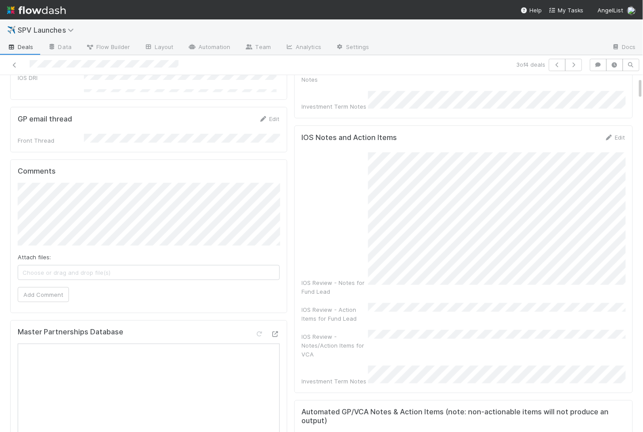
scroll to position [0, 0]
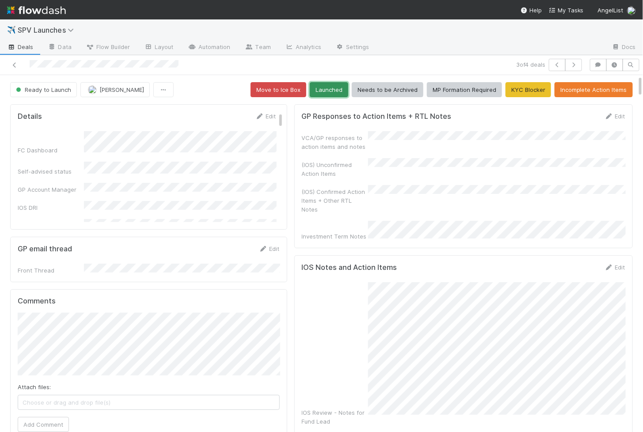
click at [330, 91] on button "Launched" at bounding box center [329, 89] width 38 height 15
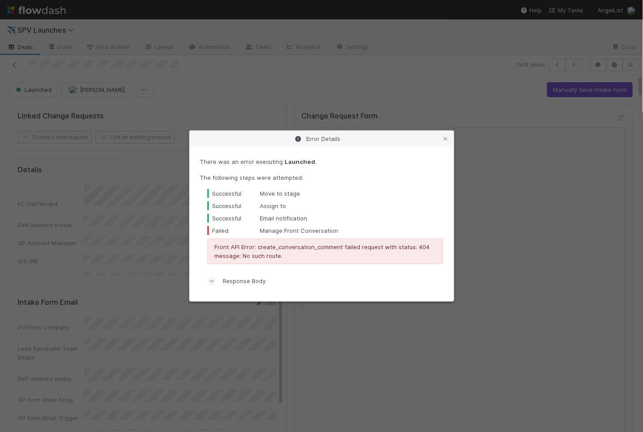
click at [289, 75] on div "Error Details There was an error executing Launched . The following steps were …" at bounding box center [321, 216] width 643 height 432
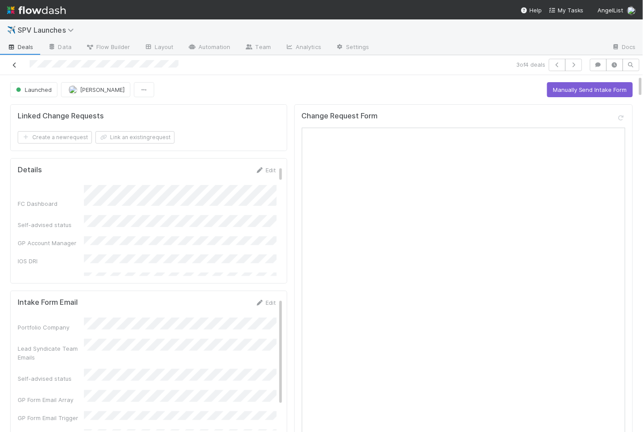
click at [15, 65] on icon at bounding box center [14, 65] width 9 height 6
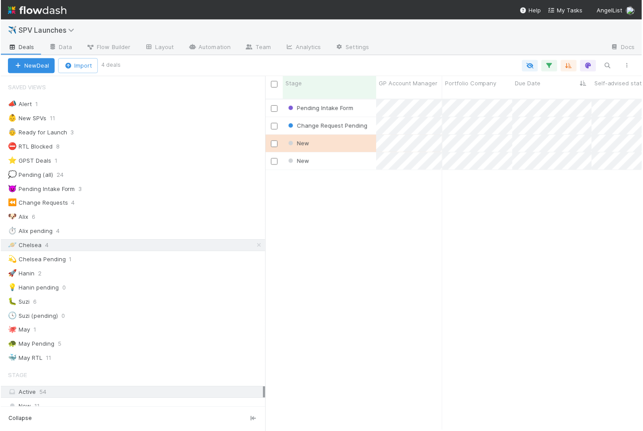
scroll to position [339, 378]
click at [345, 137] on div "New" at bounding box center [330, 143] width 94 height 17
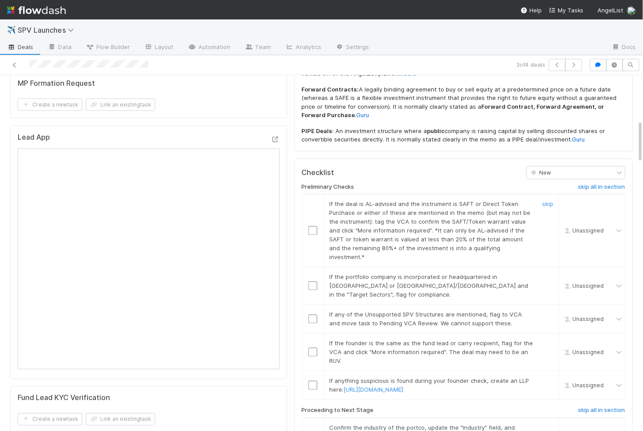
scroll to position [532, 0]
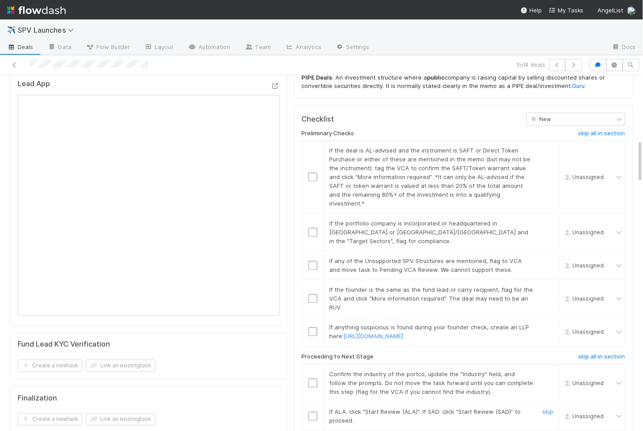
click at [312, 402] on td at bounding box center [313, 416] width 22 height 29
click at [312, 412] on input "checkbox" at bounding box center [312, 416] width 9 height 9
click at [314, 379] on input "checkbox" at bounding box center [312, 383] width 9 height 9
click at [314, 327] on input "checkbox" at bounding box center [312, 331] width 9 height 9
click at [314, 280] on td at bounding box center [313, 299] width 22 height 38
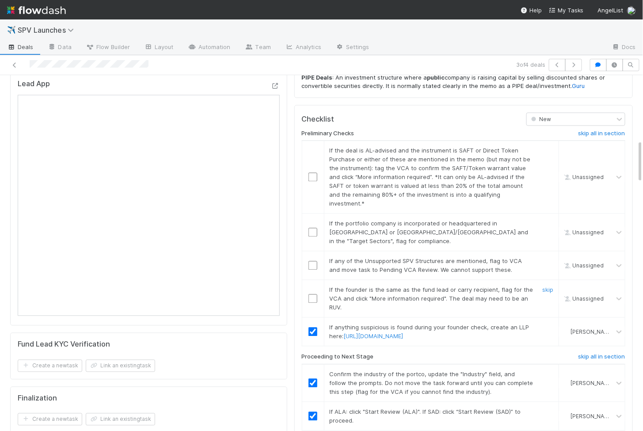
click at [314, 280] on td at bounding box center [313, 299] width 22 height 38
click at [313, 294] on input "checkbox" at bounding box center [312, 298] width 9 height 9
click at [313, 261] on input "checkbox" at bounding box center [312, 265] width 9 height 9
click at [312, 228] on input "checkbox" at bounding box center [312, 232] width 9 height 9
click at [313, 173] on input "checkbox" at bounding box center [312, 177] width 9 height 9
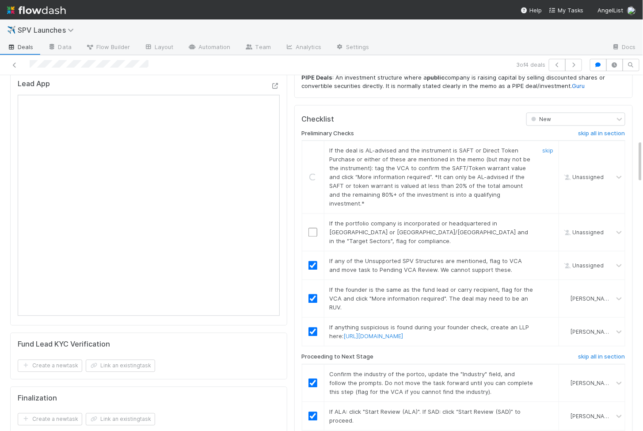
checkbox input "true"
click at [314, 228] on input "checkbox" at bounding box center [312, 232] width 9 height 9
click at [312, 173] on input "checkbox" at bounding box center [312, 177] width 9 height 9
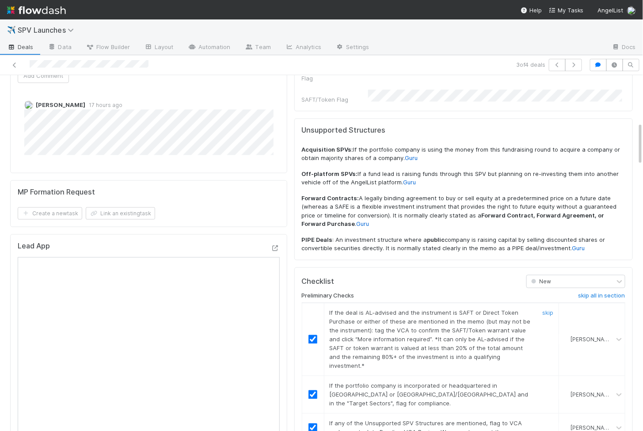
scroll to position [0, 0]
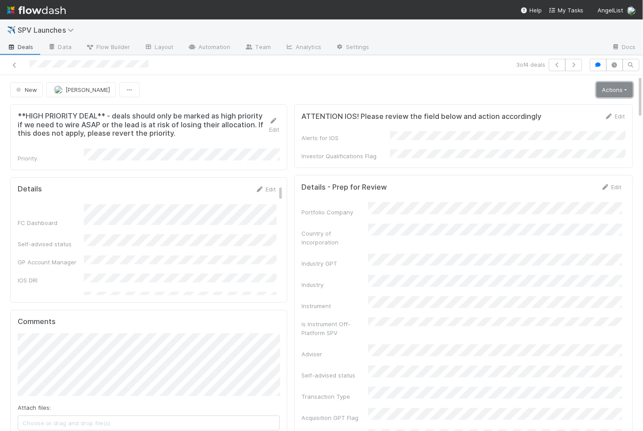
click at [604, 93] on link "Actions" at bounding box center [615, 89] width 36 height 15
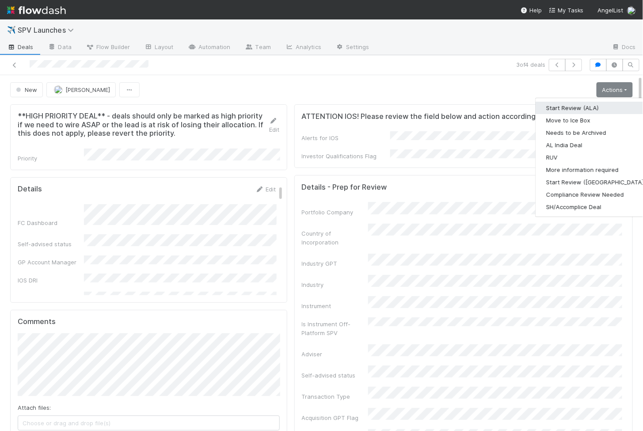
click at [590, 110] on button "Start Review (ALA)" at bounding box center [596, 108] width 121 height 12
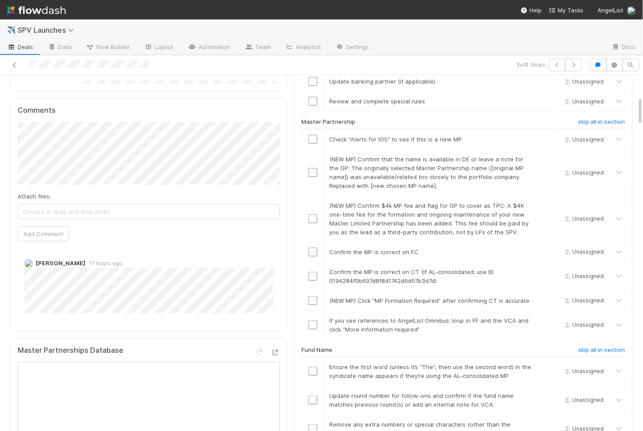
scroll to position [205, 0]
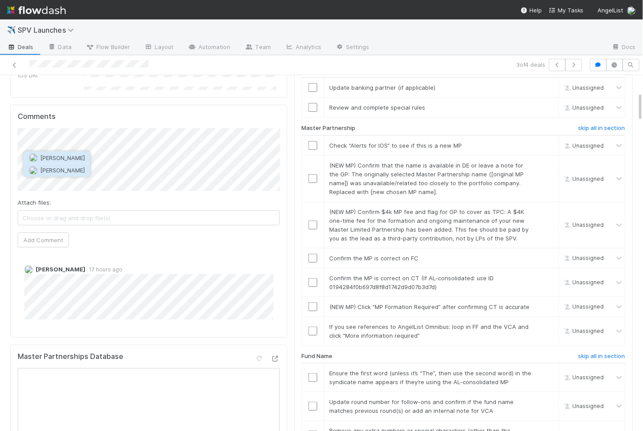
click at [67, 171] on span "Catherine Nguyen" at bounding box center [62, 170] width 45 height 7
click at [49, 232] on button "Add Comment" at bounding box center [43, 239] width 51 height 15
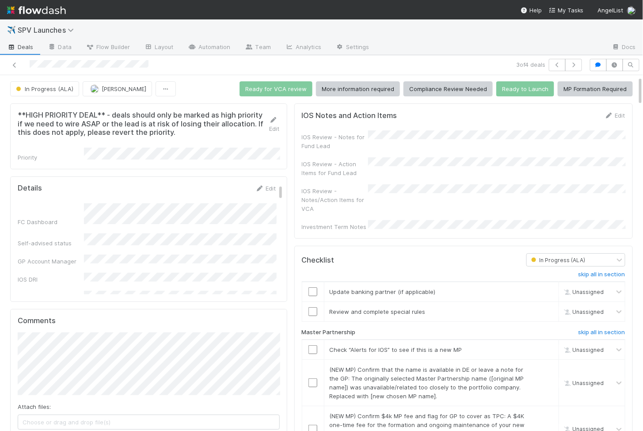
scroll to position [0, 0]
click at [314, 288] on input "checkbox" at bounding box center [312, 292] width 9 height 9
click at [312, 308] on input "checkbox" at bounding box center [312, 312] width 9 height 9
click at [312, 283] on td at bounding box center [313, 293] width 22 height 20
click at [316, 288] on input "checkbox" at bounding box center [312, 292] width 9 height 9
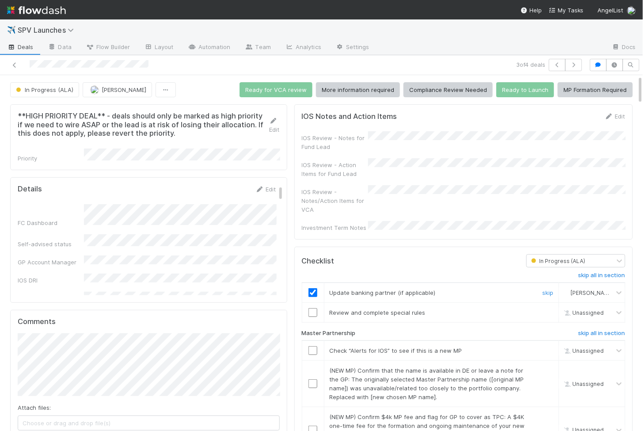
click at [315, 308] on input "checkbox" at bounding box center [312, 312] width 9 height 9
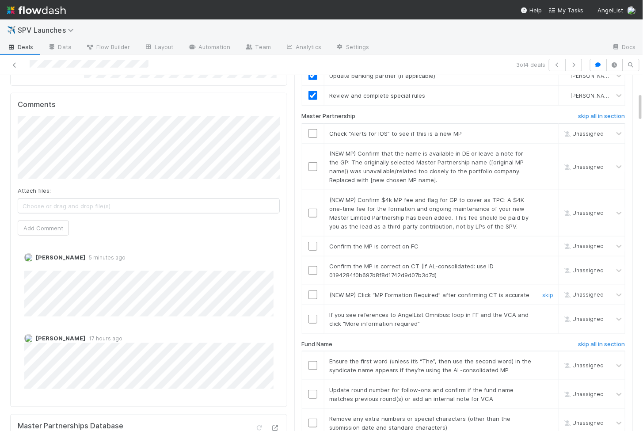
scroll to position [209, 0]
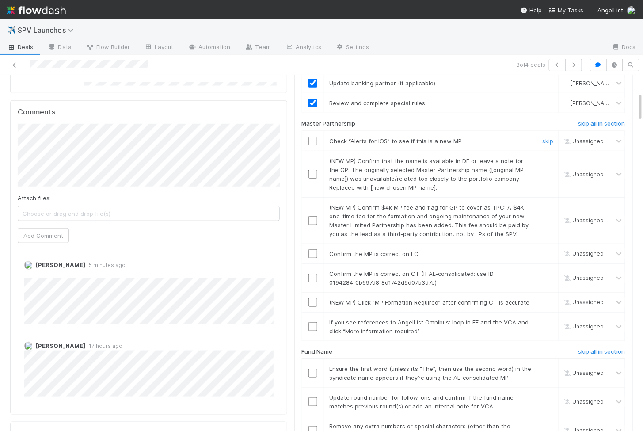
click at [312, 137] on input "checkbox" at bounding box center [312, 141] width 9 height 9
click at [313, 170] on input "checkbox" at bounding box center [312, 174] width 9 height 9
click at [312, 322] on input "checkbox" at bounding box center [312, 326] width 9 height 9
click at [312, 292] on td at bounding box center [313, 302] width 22 height 20
click at [313, 298] on input "checkbox" at bounding box center [312, 302] width 9 height 9
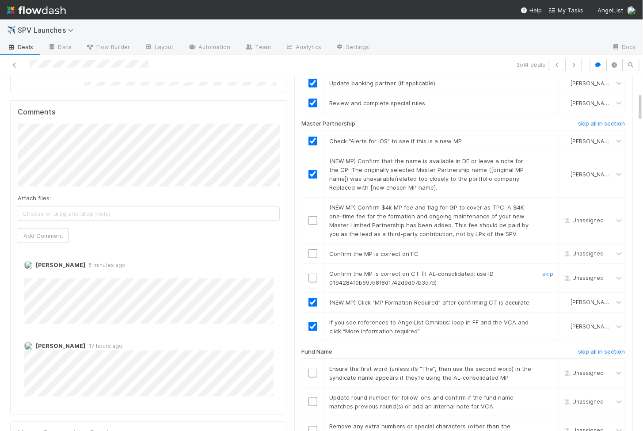
click at [313, 274] on input "checkbox" at bounding box center [312, 278] width 9 height 9
click at [313, 228] on td at bounding box center [313, 220] width 22 height 46
click at [313, 249] on input "checkbox" at bounding box center [312, 253] width 9 height 9
click at [313, 216] on input "checkbox" at bounding box center [312, 220] width 9 height 9
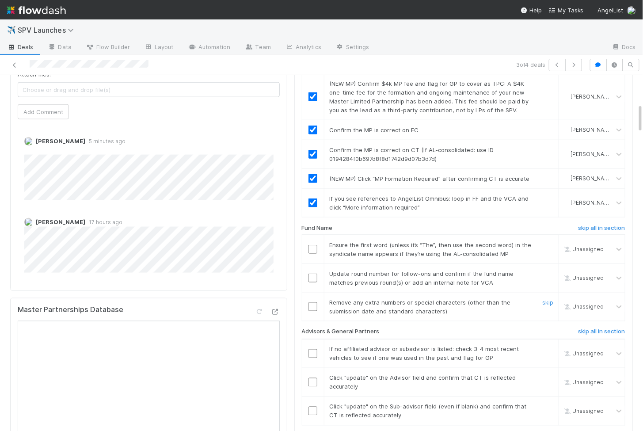
scroll to position [350, 0]
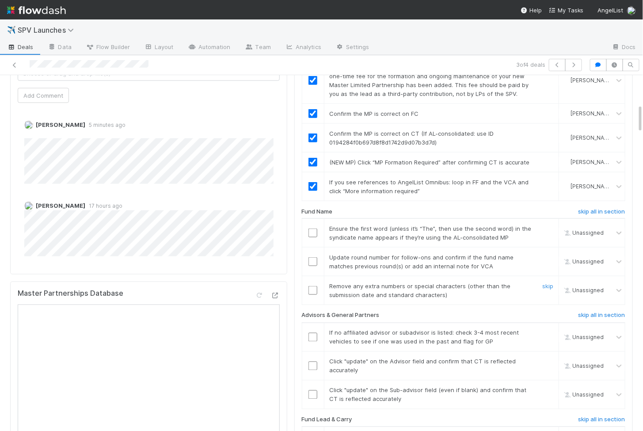
click at [316, 286] on input "checkbox" at bounding box center [312, 290] width 9 height 9
click at [313, 257] on input "checkbox" at bounding box center [312, 261] width 9 height 9
click at [313, 224] on td at bounding box center [313, 233] width 22 height 29
click at [313, 228] on input "checkbox" at bounding box center [312, 232] width 9 height 9
click at [313, 247] on td at bounding box center [313, 261] width 22 height 29
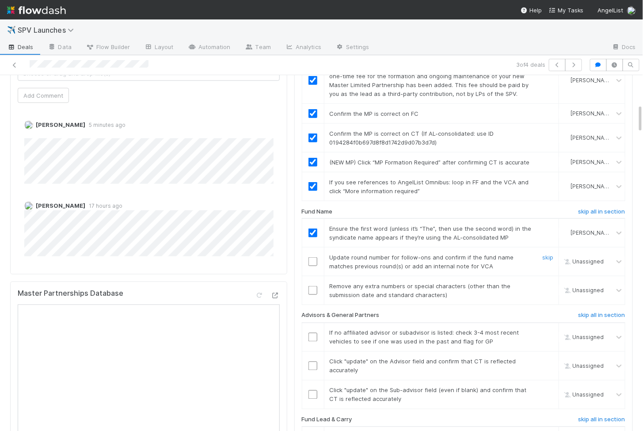
click at [313, 257] on input "checkbox" at bounding box center [312, 261] width 9 height 9
click at [312, 286] on input "checkbox" at bounding box center [312, 290] width 9 height 9
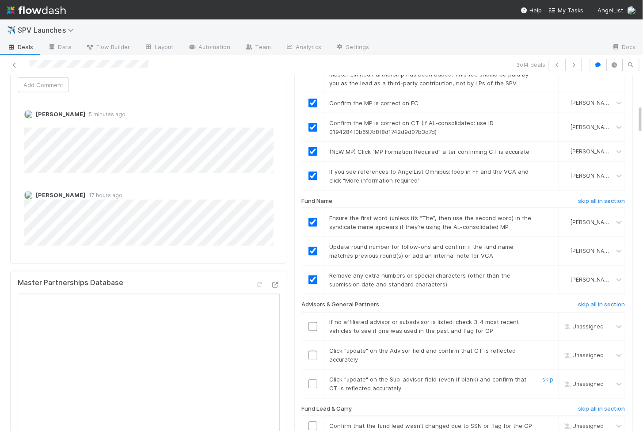
click at [312, 380] on input "checkbox" at bounding box center [312, 384] width 9 height 9
click at [313, 351] on input "checkbox" at bounding box center [312, 355] width 9 height 9
click at [314, 322] on input "checkbox" at bounding box center [312, 326] width 9 height 9
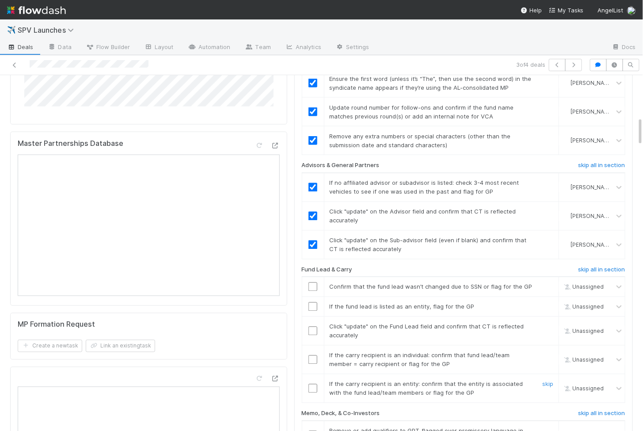
scroll to position [504, 0]
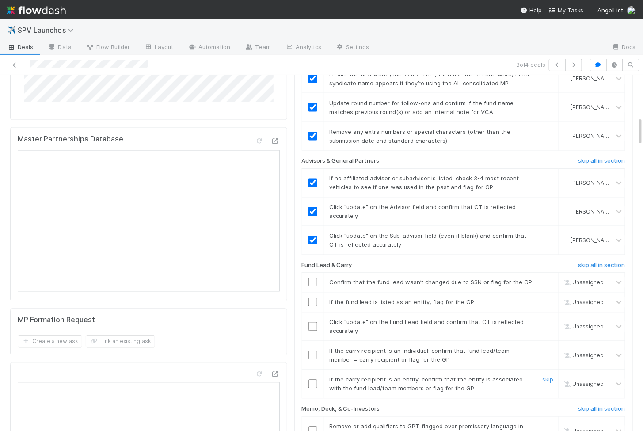
click at [313, 370] on td at bounding box center [313, 384] width 22 height 29
click at [313, 380] on input "checkbox" at bounding box center [312, 384] width 9 height 9
click at [313, 351] on input "checkbox" at bounding box center [312, 355] width 9 height 9
click at [312, 322] on input "checkbox" at bounding box center [312, 326] width 9 height 9
click at [312, 294] on td at bounding box center [313, 303] width 22 height 20
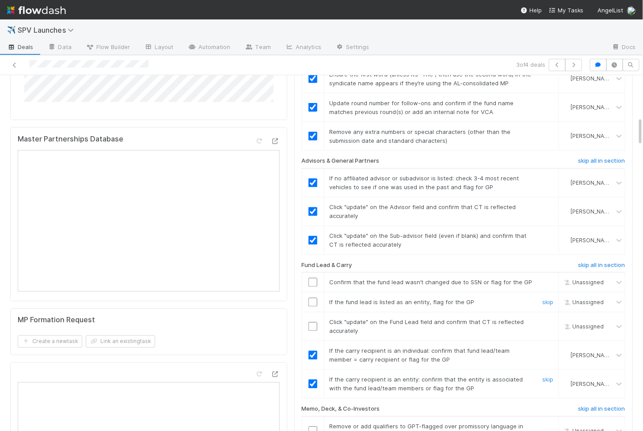
click at [312, 298] on input "checkbox" at bounding box center [312, 302] width 9 height 9
checkbox input "true"
click at [312, 278] on input "checkbox" at bounding box center [312, 282] width 9 height 9
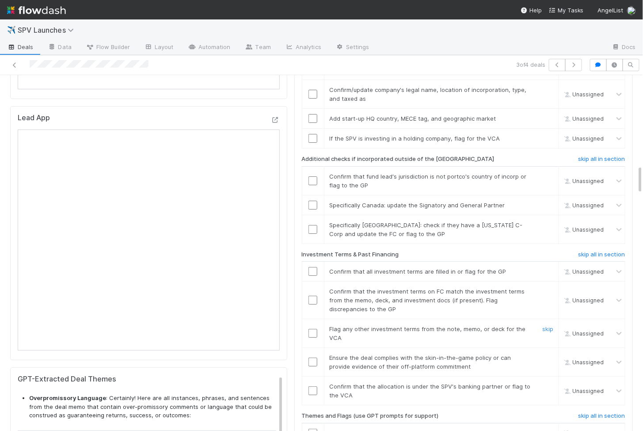
scroll to position [1140, 0]
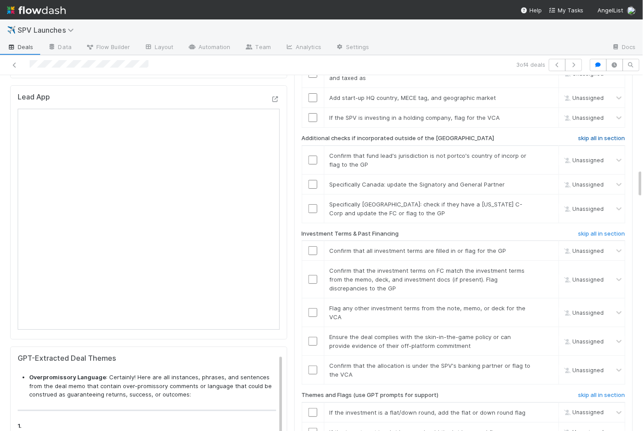
click at [604, 135] on h6 "skip all in section" at bounding box center [601, 138] width 47 height 7
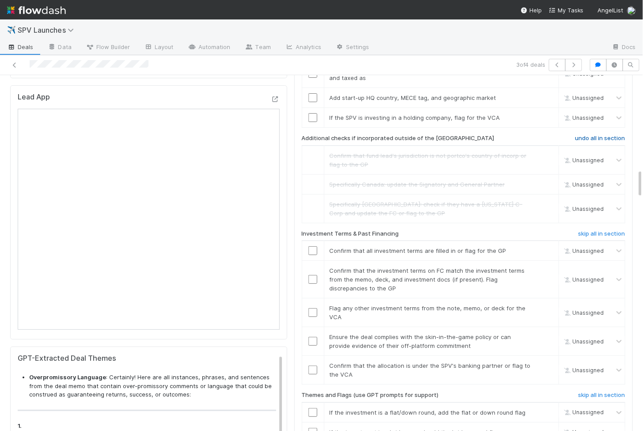
click at [601, 135] on h6 "undo all in section" at bounding box center [600, 138] width 50 height 7
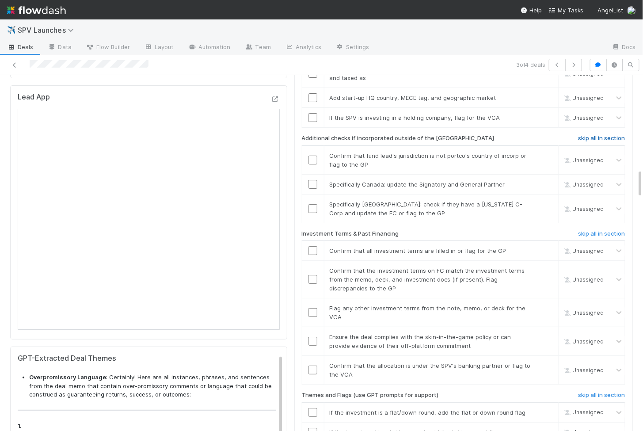
click at [601, 135] on h6 "skip all in section" at bounding box center [601, 138] width 47 height 7
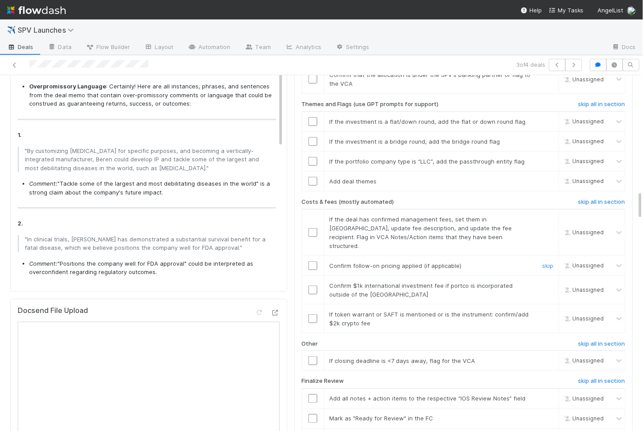
scroll to position [1444, 0]
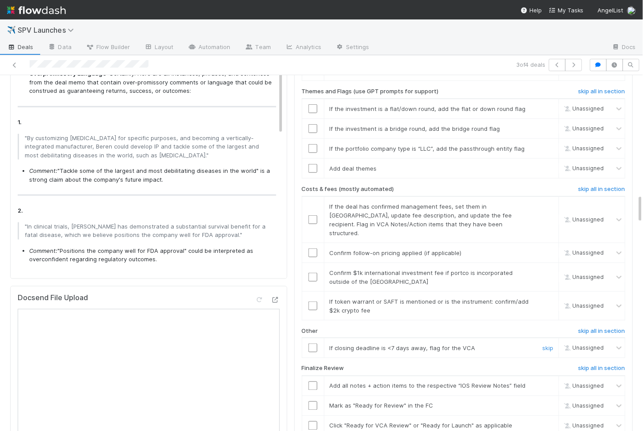
click at [314, 343] on input "checkbox" at bounding box center [312, 347] width 9 height 9
click at [314, 301] on input "checkbox" at bounding box center [312, 305] width 9 height 9
click at [312, 273] on input "checkbox" at bounding box center [312, 277] width 9 height 9
click at [312, 248] on input "checkbox" at bounding box center [312, 252] width 9 height 9
click at [312, 215] on input "checkbox" at bounding box center [312, 219] width 9 height 9
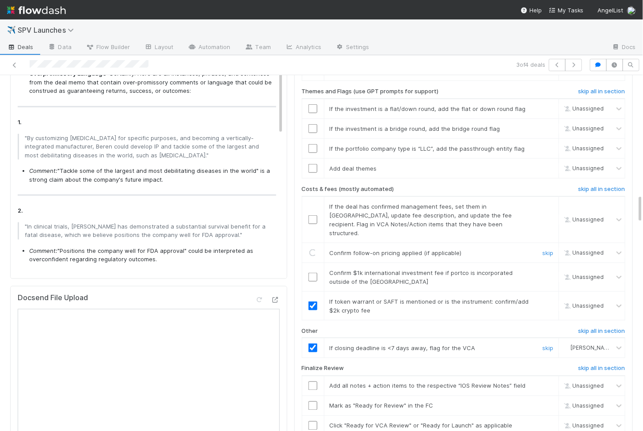
click at [312, 273] on input "checkbox" at bounding box center [312, 277] width 9 height 9
click at [311, 301] on input "checkbox" at bounding box center [312, 305] width 9 height 9
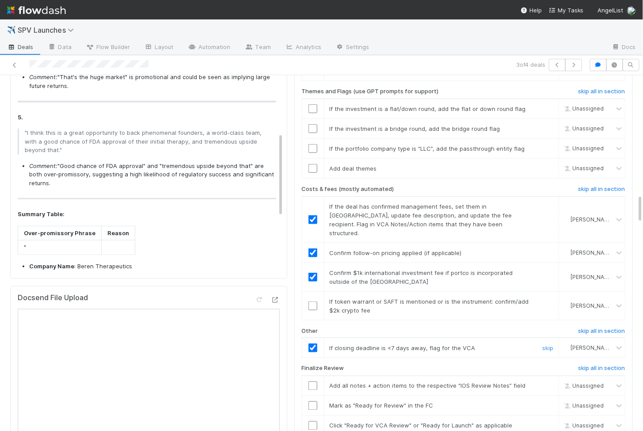
scroll to position [358, 0]
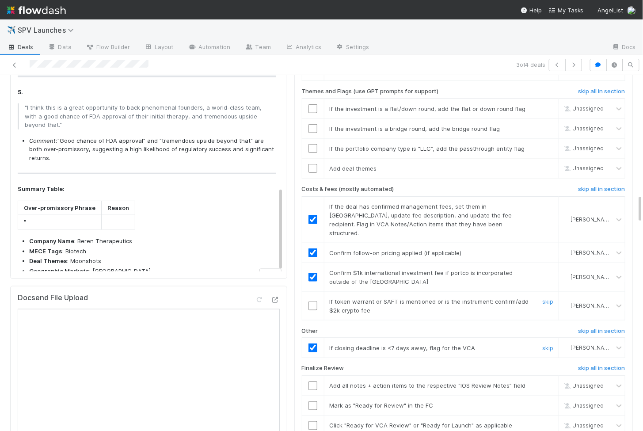
click at [313, 301] on input "checkbox" at bounding box center [312, 305] width 9 height 9
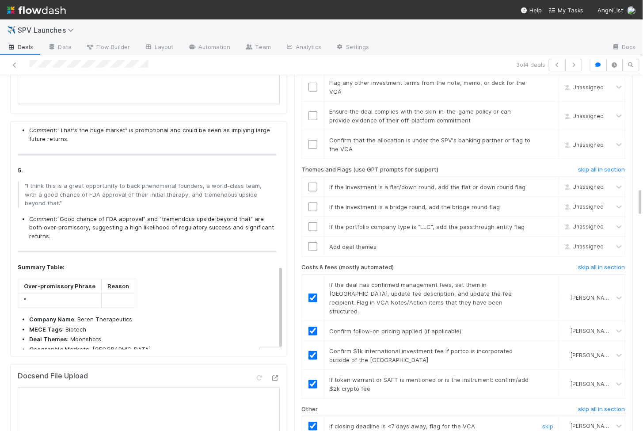
scroll to position [1364, 0]
click at [315, 243] on input "checkbox" at bounding box center [312, 247] width 9 height 9
click at [314, 224] on input "checkbox" at bounding box center [312, 228] width 9 height 9
click at [314, 204] on input "checkbox" at bounding box center [312, 208] width 9 height 9
click at [314, 184] on input "checkbox" at bounding box center [312, 188] width 9 height 9
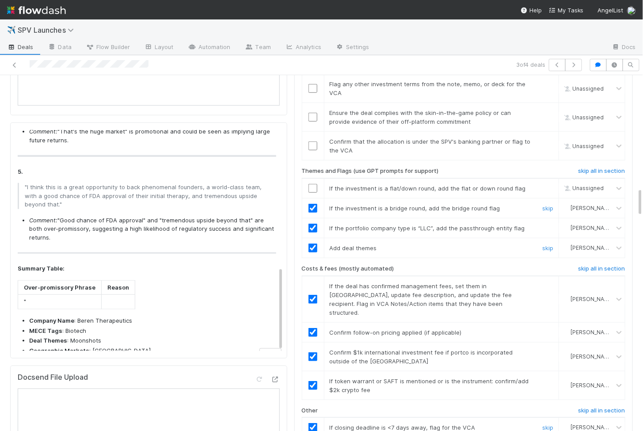
click at [314, 184] on input "checkbox" at bounding box center [312, 188] width 9 height 9
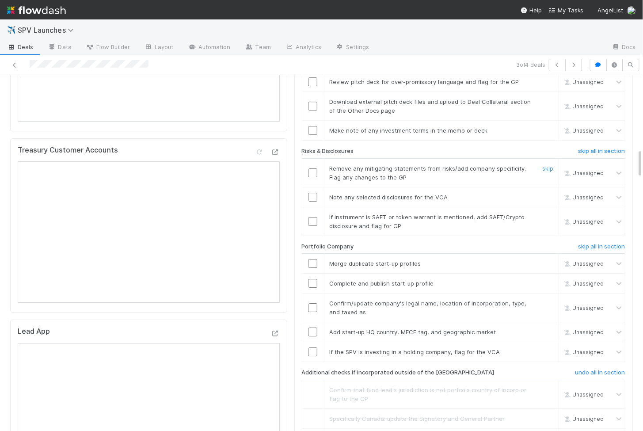
scroll to position [907, 0]
click at [316, 346] on input "checkbox" at bounding box center [312, 350] width 9 height 9
click at [312, 321] on td at bounding box center [313, 331] width 22 height 20
click at [312, 327] on input "checkbox" at bounding box center [312, 331] width 9 height 9
click at [312, 302] on input "checkbox" at bounding box center [312, 306] width 9 height 9
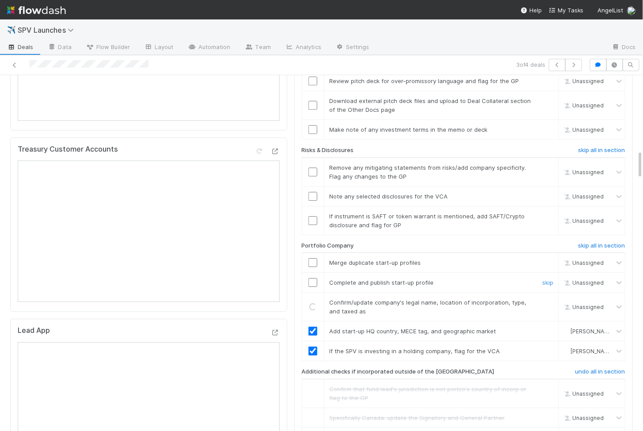
click at [312, 278] on input "checkbox" at bounding box center [312, 282] width 9 height 9
click at [314, 258] on input "checkbox" at bounding box center [312, 262] width 9 height 9
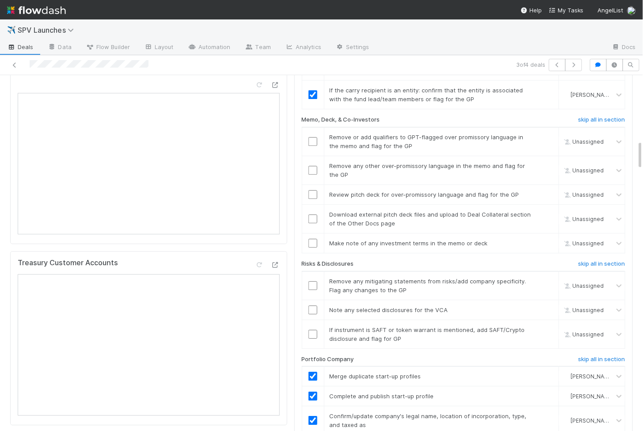
scroll to position [791, 0]
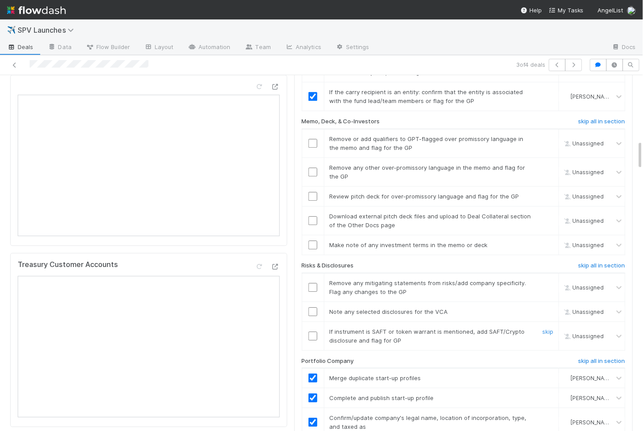
click at [316, 331] on input "checkbox" at bounding box center [312, 335] width 9 height 9
click at [316, 307] on input "checkbox" at bounding box center [312, 311] width 9 height 9
click at [314, 283] on input "checkbox" at bounding box center [312, 287] width 9 height 9
click at [314, 327] on td at bounding box center [313, 335] width 22 height 29
click at [314, 323] on td at bounding box center [313, 335] width 22 height 29
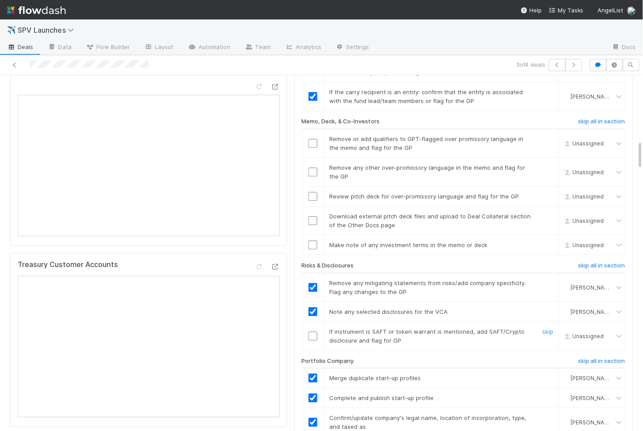
click at [314, 331] on input "checkbox" at bounding box center [312, 335] width 9 height 9
click at [314, 216] on input "checkbox" at bounding box center [312, 220] width 9 height 9
click at [313, 240] on input "checkbox" at bounding box center [312, 244] width 9 height 9
click at [312, 192] on input "checkbox" at bounding box center [312, 196] width 9 height 9
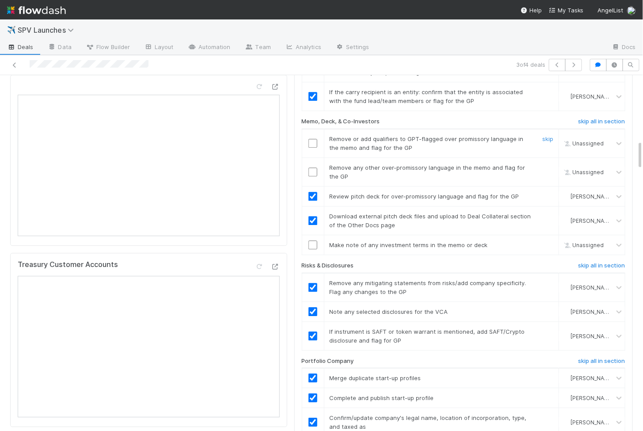
click at [312, 139] on input "checkbox" at bounding box center [312, 143] width 9 height 9
click at [312, 167] on input "checkbox" at bounding box center [312, 171] width 9 height 9
checkbox input "true"
click at [312, 139] on input "checkbox" at bounding box center [312, 143] width 9 height 9
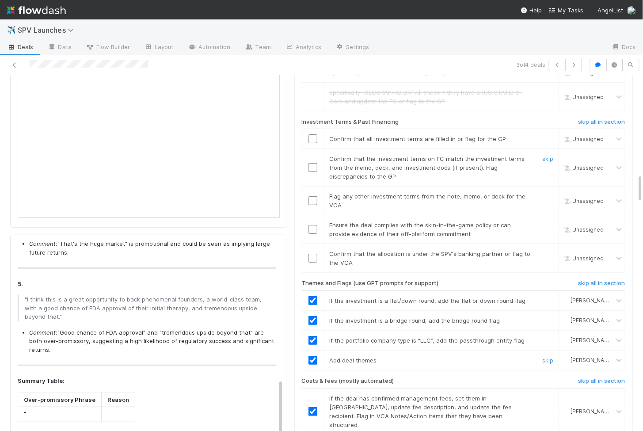
scroll to position [1256, 0]
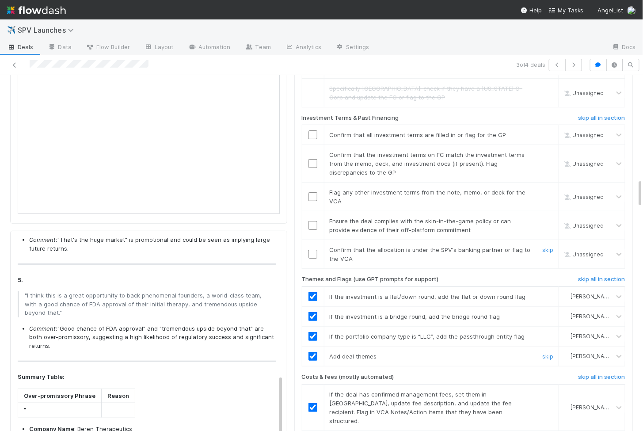
click at [313, 250] on input "checkbox" at bounding box center [312, 254] width 9 height 9
click at [313, 221] on input "checkbox" at bounding box center [312, 225] width 9 height 9
click at [312, 192] on input "checkbox" at bounding box center [312, 196] width 9 height 9
click at [312, 152] on td at bounding box center [313, 164] width 22 height 38
click at [312, 148] on td at bounding box center [313, 164] width 22 height 38
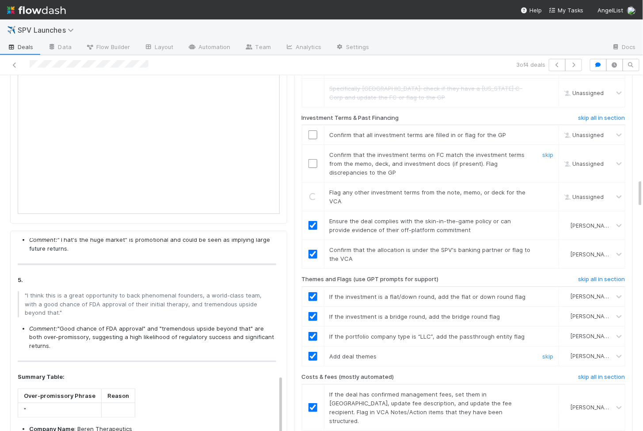
click at [313, 159] on input "checkbox" at bounding box center [312, 163] width 9 height 9
click at [313, 130] on input "checkbox" at bounding box center [312, 134] width 9 height 9
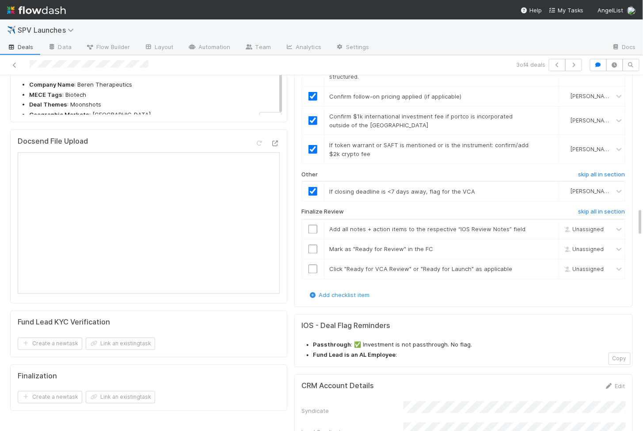
scroll to position [1635, 0]
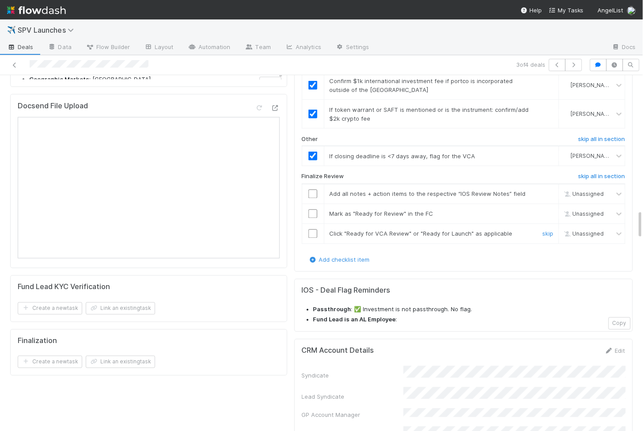
click at [315, 229] on input "checkbox" at bounding box center [312, 233] width 9 height 9
click at [315, 209] on input "checkbox" at bounding box center [312, 213] width 9 height 9
click at [314, 190] on input "checkbox" at bounding box center [312, 194] width 9 height 9
click at [314, 209] on input "checkbox" at bounding box center [312, 213] width 9 height 9
click at [312, 229] on input "checkbox" at bounding box center [312, 233] width 9 height 9
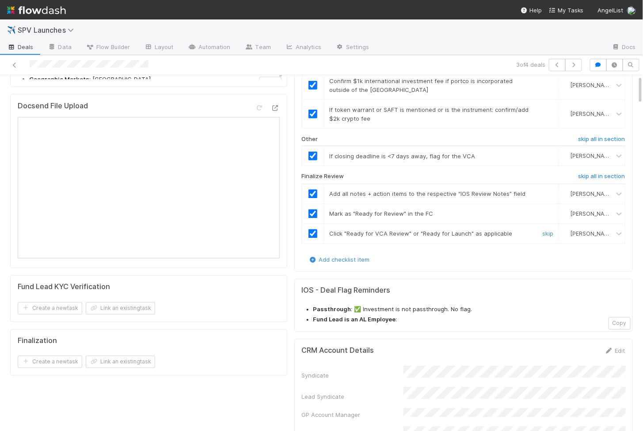
scroll to position [0, 0]
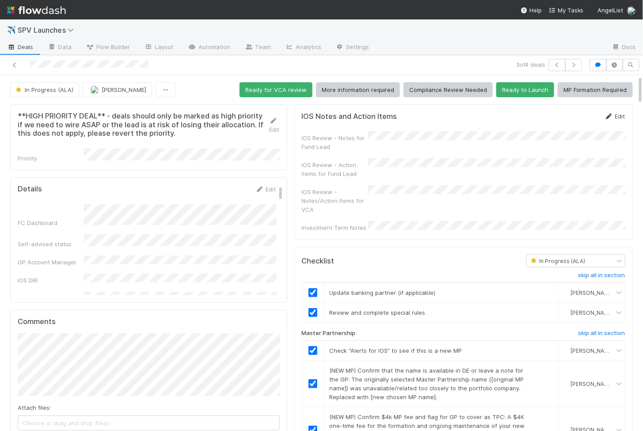
click at [620, 116] on link "Edit" at bounding box center [614, 116] width 21 height 7
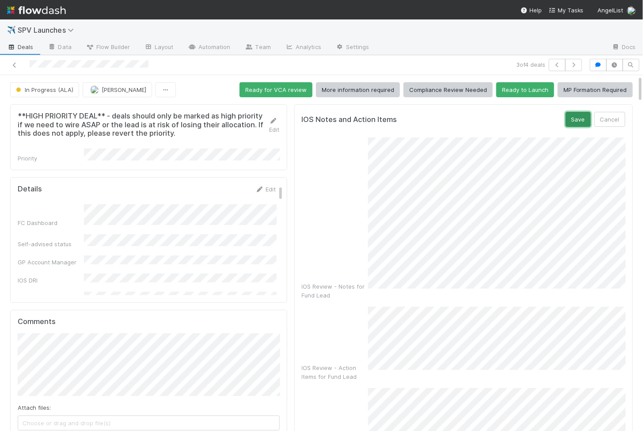
click at [585, 114] on button "Save" at bounding box center [578, 119] width 25 height 15
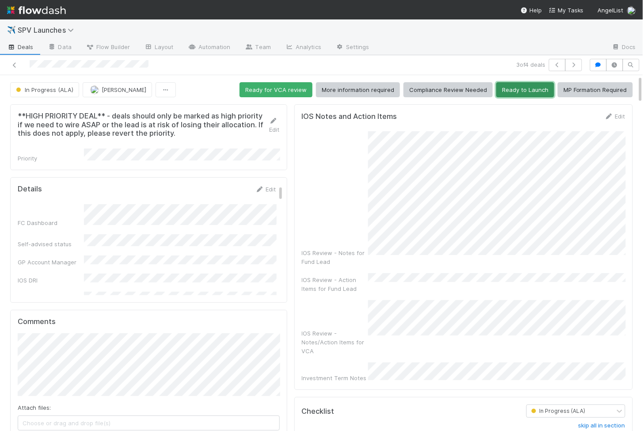
click at [532, 90] on button "Ready to Launch" at bounding box center [525, 89] width 58 height 15
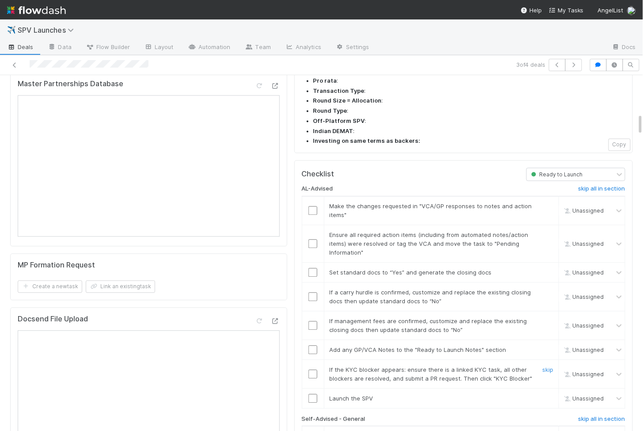
scroll to position [615, 0]
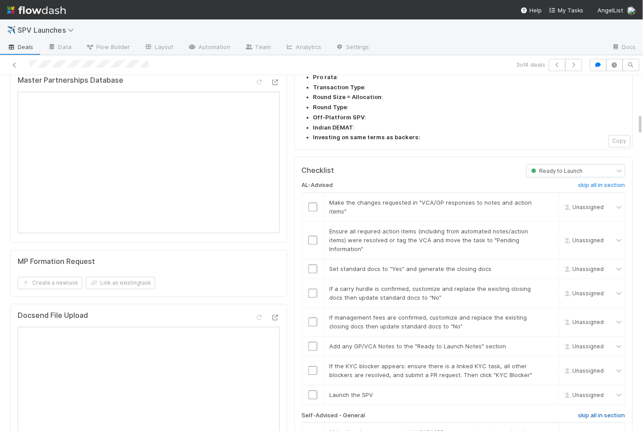
click at [591, 412] on h6 "skip all in section" at bounding box center [601, 415] width 47 height 7
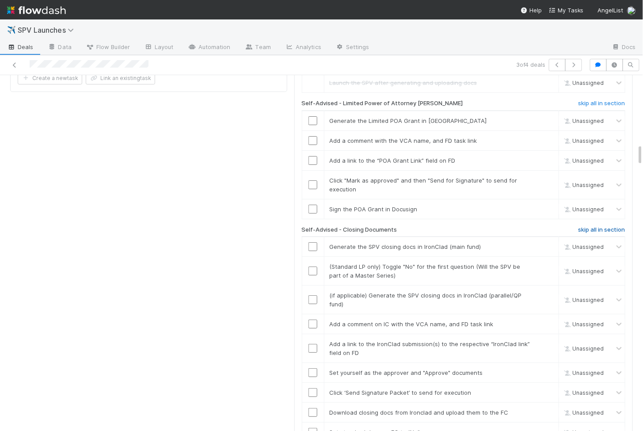
click at [589, 226] on h6 "skip all in section" at bounding box center [601, 229] width 47 height 7
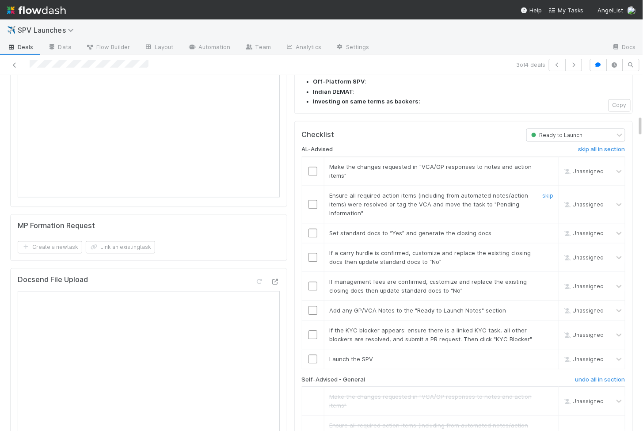
scroll to position [639, 0]
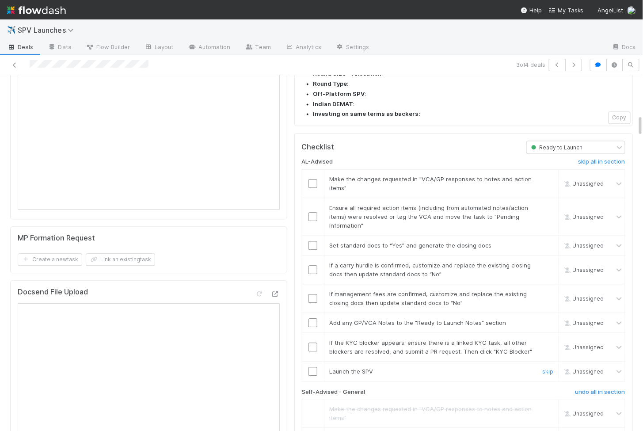
click at [316, 367] on input "checkbox" at bounding box center [312, 371] width 9 height 9
click at [315, 342] on input "checkbox" at bounding box center [312, 346] width 9 height 9
click at [315, 318] on input "checkbox" at bounding box center [312, 322] width 9 height 9
click at [313, 294] on input "checkbox" at bounding box center [312, 298] width 9 height 9
click at [314, 265] on input "checkbox" at bounding box center [312, 269] width 9 height 9
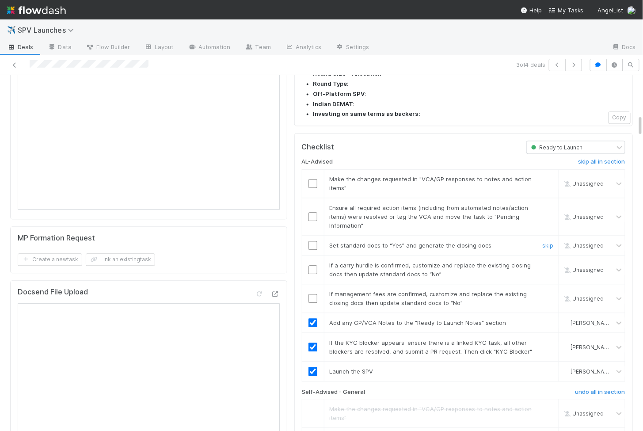
click at [313, 241] on input "checkbox" at bounding box center [312, 245] width 9 height 9
click at [313, 212] on input "checkbox" at bounding box center [312, 216] width 9 height 9
click at [313, 179] on input "checkbox" at bounding box center [312, 183] width 9 height 9
checkbox input "true"
click at [311, 241] on input "checkbox" at bounding box center [312, 245] width 9 height 9
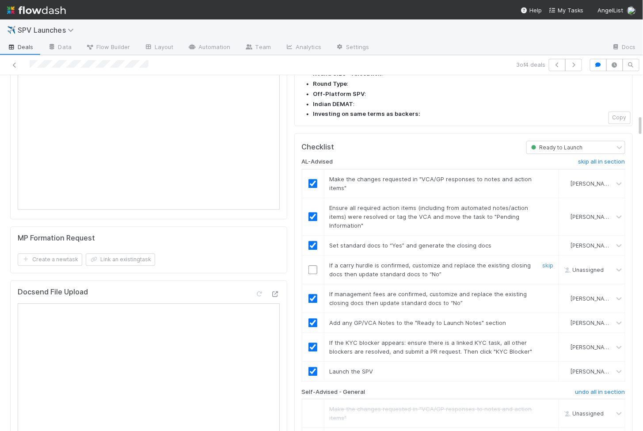
click at [312, 255] on td at bounding box center [313, 269] width 22 height 29
click at [312, 265] on input "checkbox" at bounding box center [312, 269] width 9 height 9
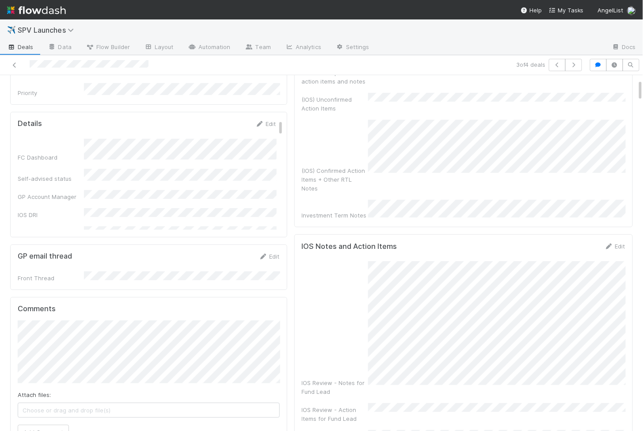
scroll to position [0, 0]
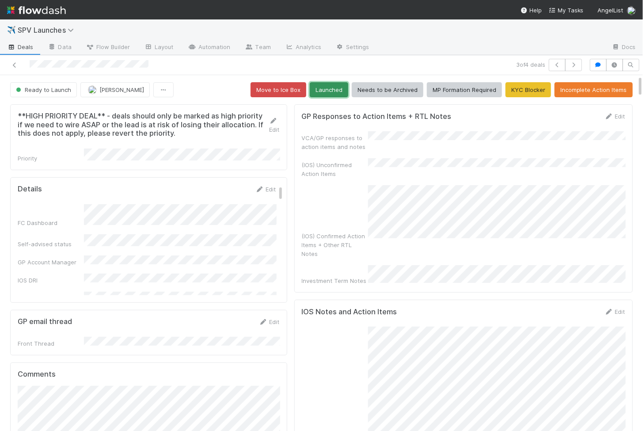
click at [342, 91] on button "Launched" at bounding box center [329, 89] width 38 height 15
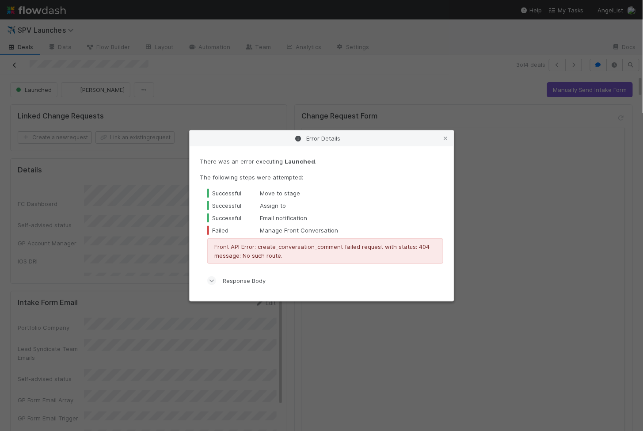
click at [184, 72] on div "Error Details There was an error executing Launched . The following steps were …" at bounding box center [321, 215] width 643 height 431
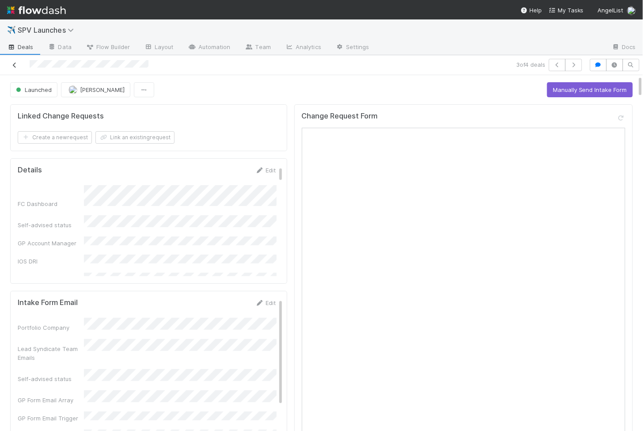
click at [18, 65] on icon at bounding box center [14, 65] width 9 height 6
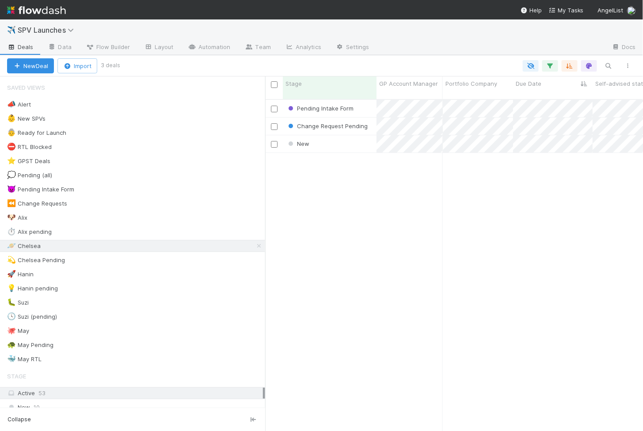
scroll to position [0, 0]
click at [312, 213] on div "Pending Intake Form 8/17/25, 4:04:08 PM Chelsea Nazareth 0 0 0 0 0 0 0 0 1 0 0 …" at bounding box center [454, 269] width 378 height 339
click at [356, 138] on div "New" at bounding box center [330, 143] width 94 height 17
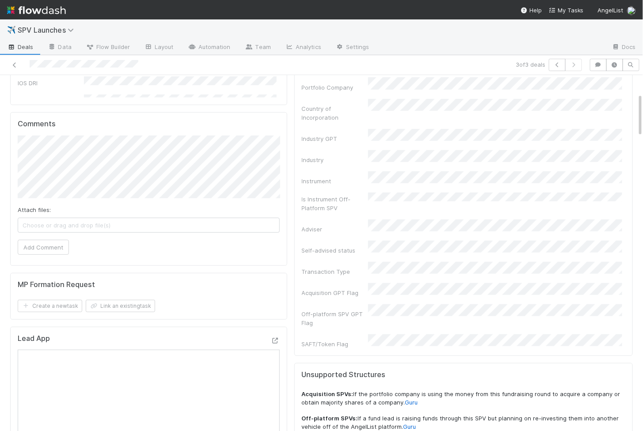
scroll to position [121, 0]
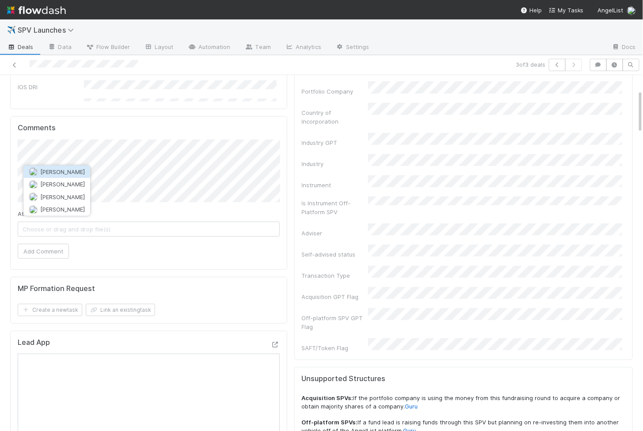
click at [71, 171] on span "Sam Josephson" at bounding box center [62, 171] width 45 height 7
click at [54, 249] on button "Add Comment" at bounding box center [43, 251] width 51 height 15
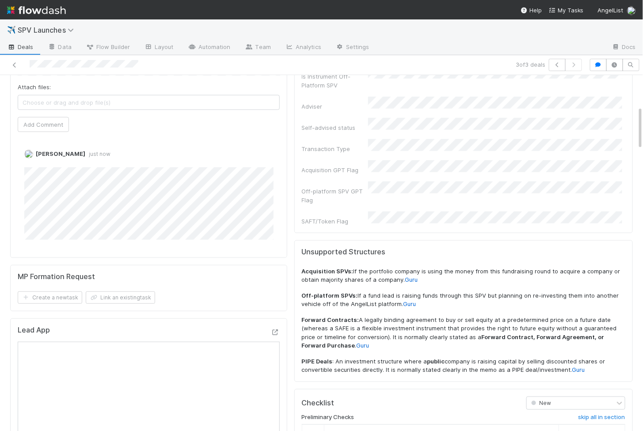
scroll to position [242, 0]
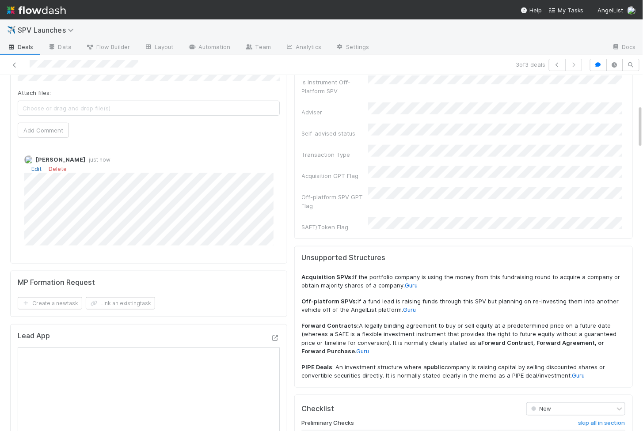
click at [38, 165] on link "Edit" at bounding box center [36, 168] width 10 height 7
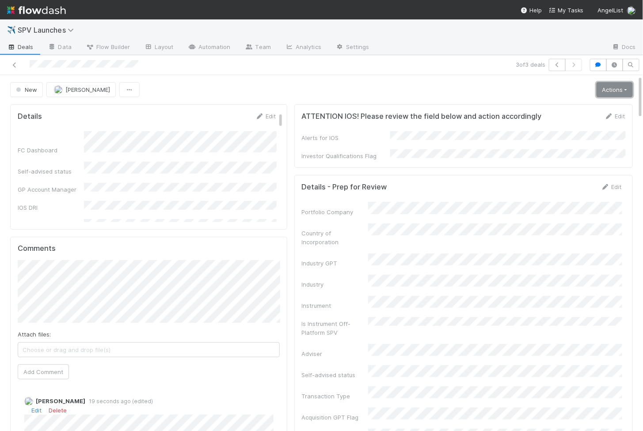
click at [608, 87] on link "Actions" at bounding box center [615, 89] width 36 height 15
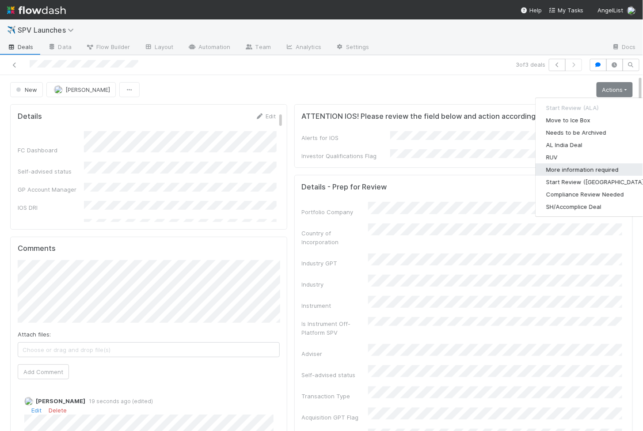
click at [559, 168] on button "More information required" at bounding box center [596, 169] width 121 height 12
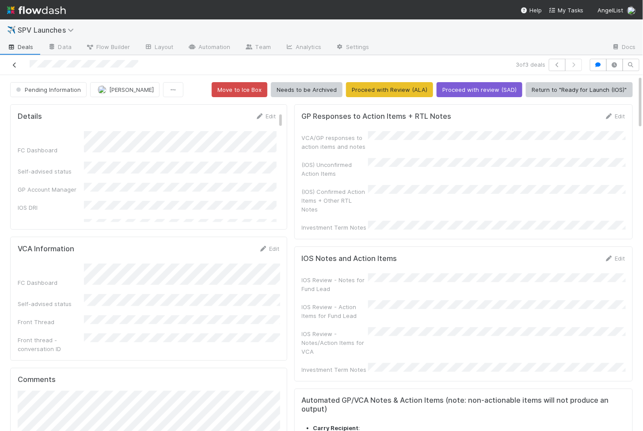
click at [14, 66] on icon at bounding box center [14, 65] width 9 height 6
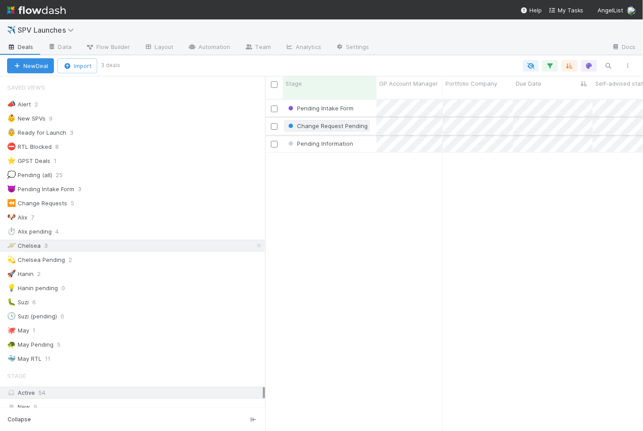
scroll to position [339, 378]
click at [369, 103] on div "Pending Intake Form" at bounding box center [330, 108] width 94 height 17
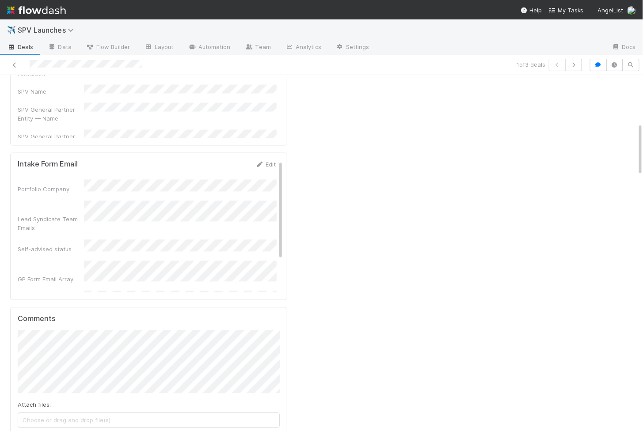
scroll to position [638, 0]
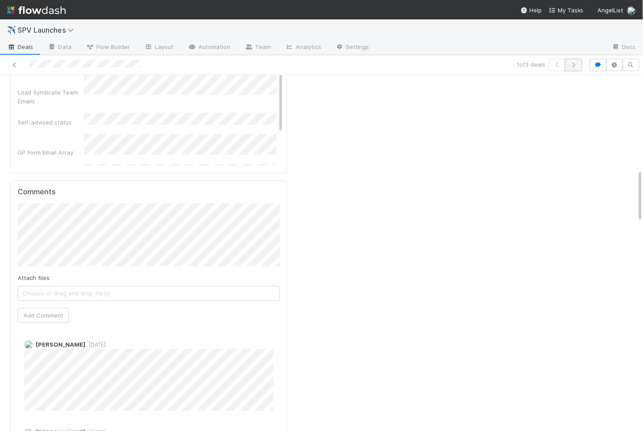
click at [576, 67] on icon "button" at bounding box center [573, 64] width 9 height 5
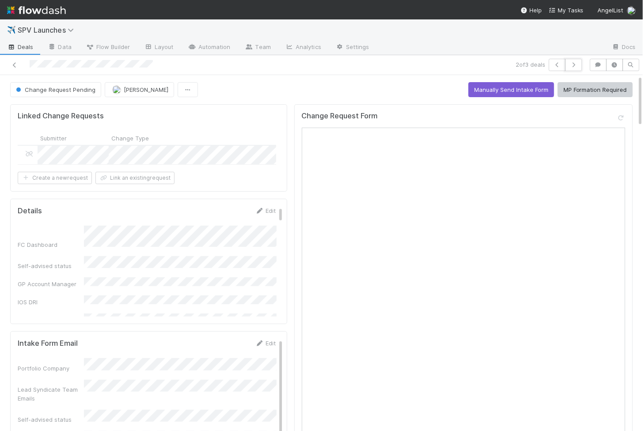
click at [576, 67] on icon "button" at bounding box center [573, 64] width 9 height 5
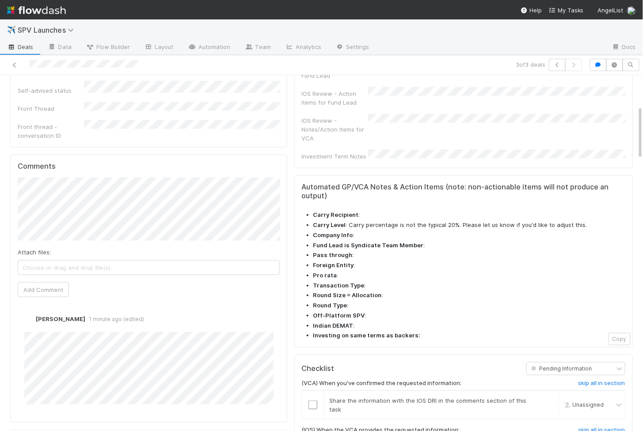
scroll to position [215, 0]
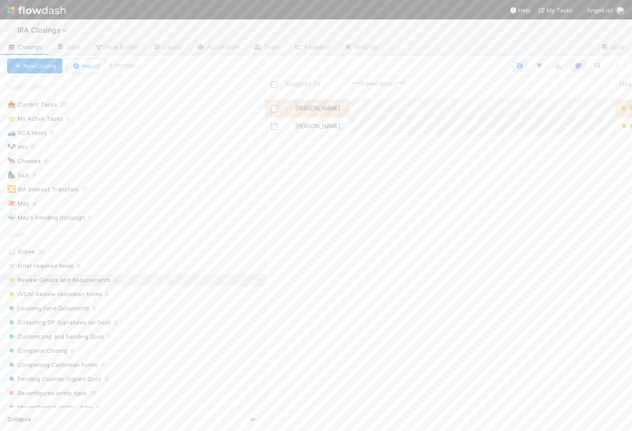
scroll to position [339, 367]
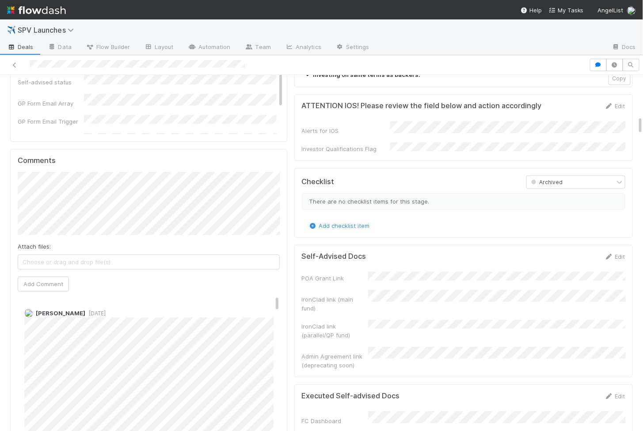
scroll to position [717, 0]
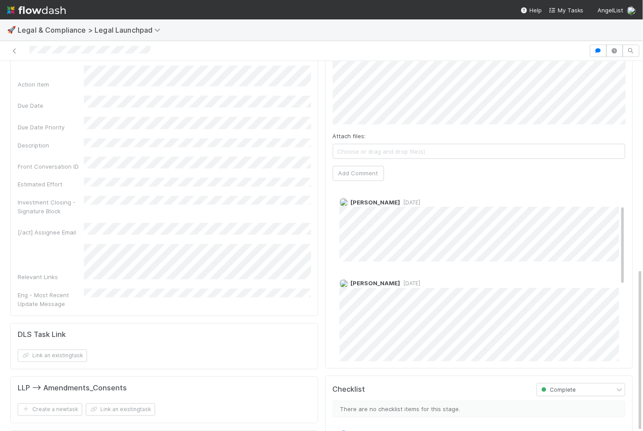
scroll to position [209, 0]
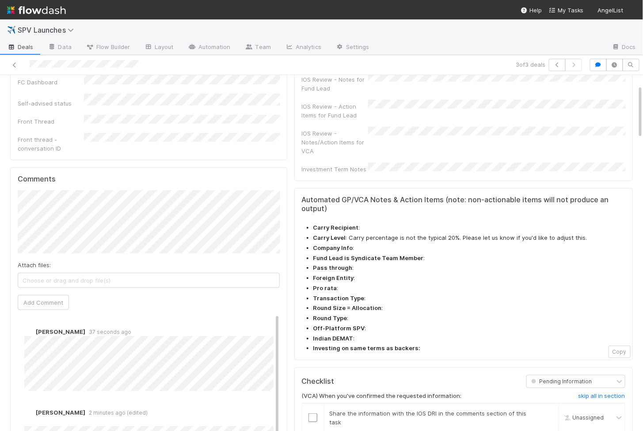
scroll to position [213, 0]
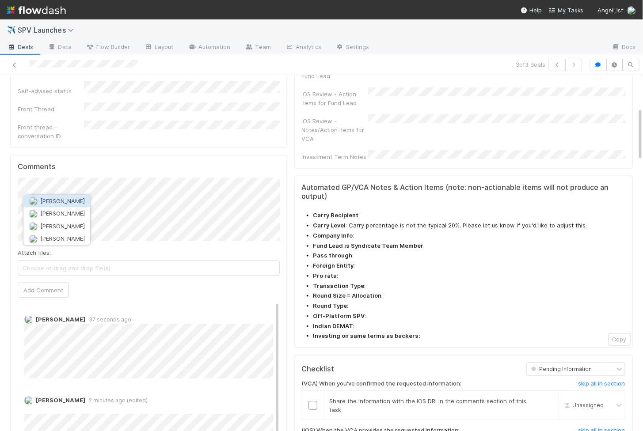
click at [67, 202] on span "[PERSON_NAME]" at bounding box center [62, 201] width 45 height 7
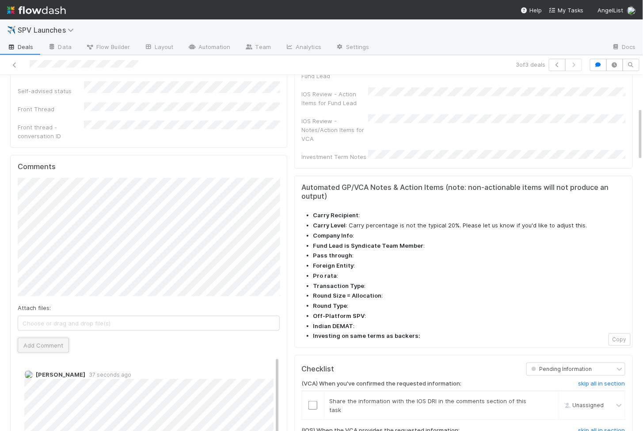
click at [45, 338] on button "Add Comment" at bounding box center [43, 345] width 51 height 15
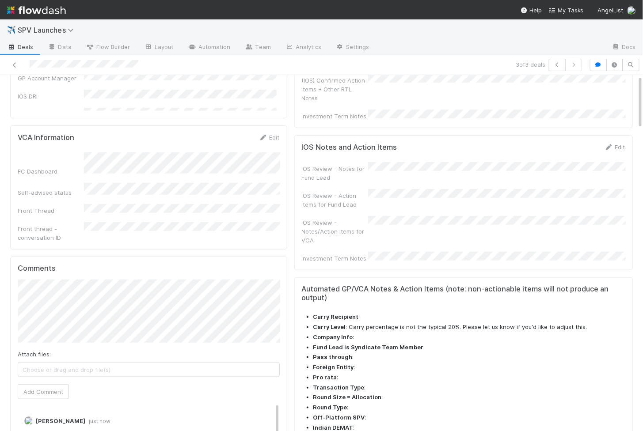
scroll to position [0, 0]
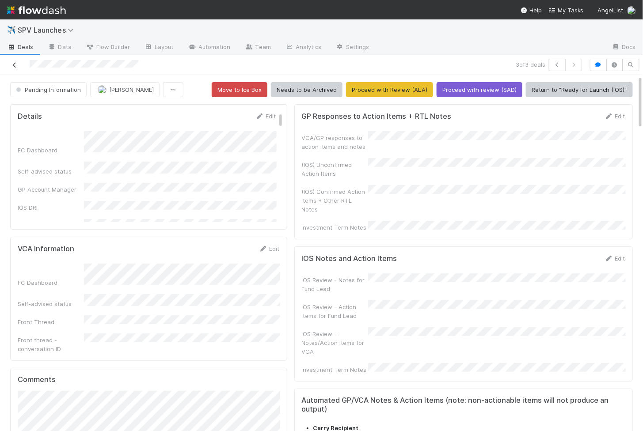
click at [15, 67] on icon at bounding box center [14, 65] width 9 height 6
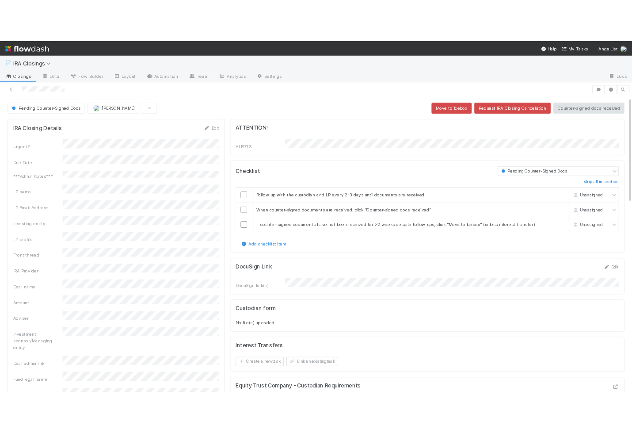
scroll to position [180, 277]
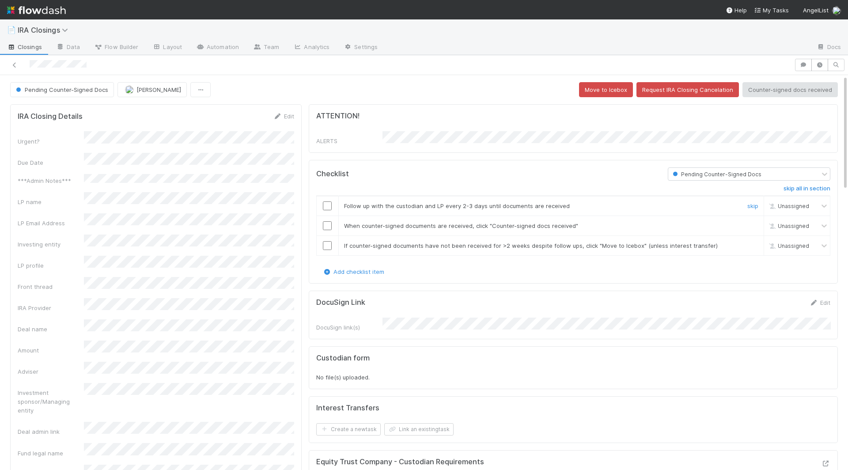
click at [326, 201] on input "checkbox" at bounding box center [327, 205] width 9 height 9
click at [326, 222] on input "checkbox" at bounding box center [327, 225] width 9 height 9
click at [327, 243] on input "checkbox" at bounding box center [327, 245] width 9 height 9
click at [754, 89] on button "Counter-signed docs received" at bounding box center [790, 89] width 95 height 15
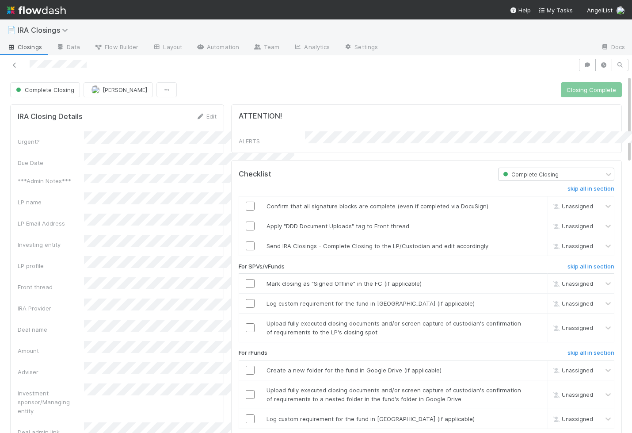
scroll to position [0, 0]
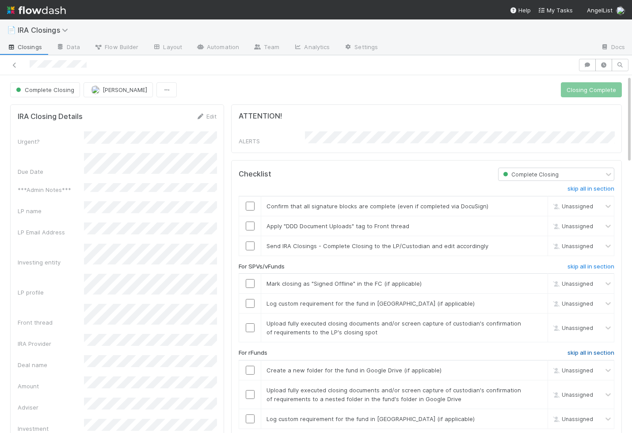
click at [580, 349] on h6 "skip all in section" at bounding box center [590, 352] width 47 height 7
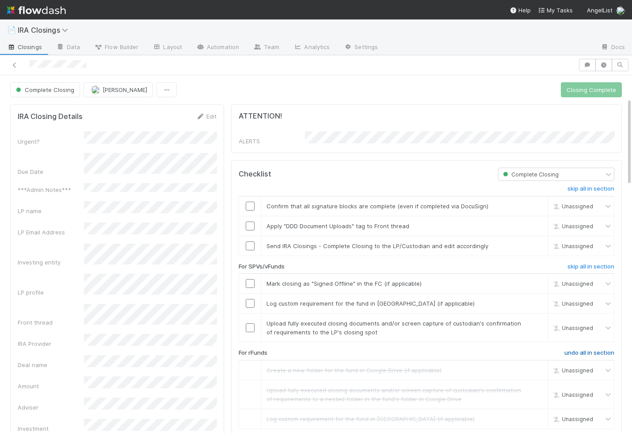
scroll to position [93, 0]
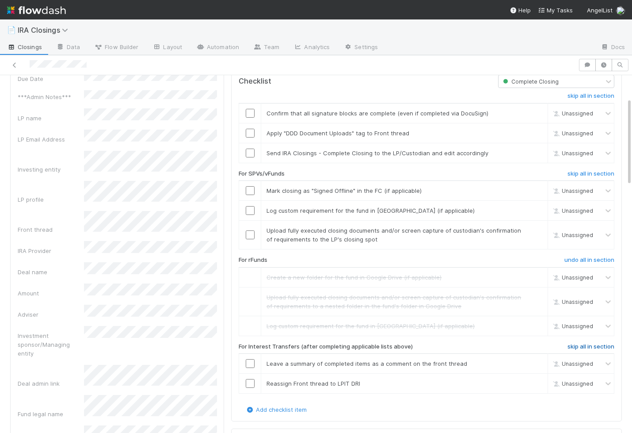
click at [582, 343] on h6 "skip all in section" at bounding box center [590, 346] width 47 height 7
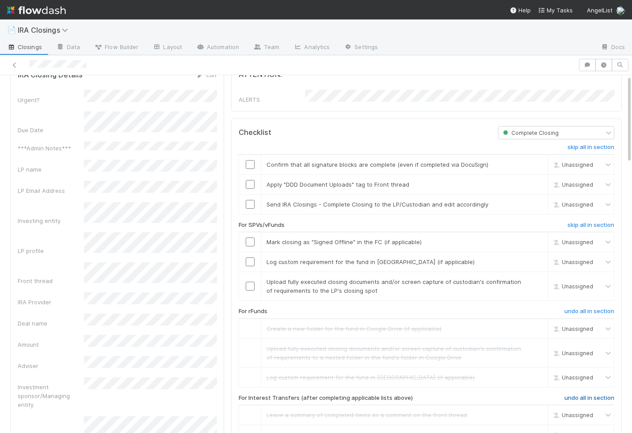
scroll to position [0, 0]
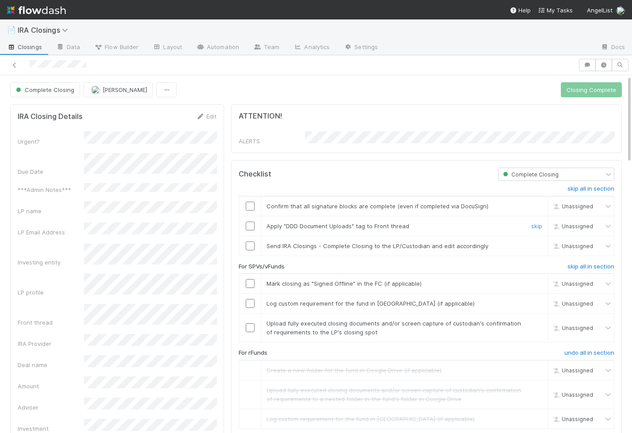
click at [251, 222] on input "checkbox" at bounding box center [250, 225] width 9 height 9
click at [249, 201] on input "checkbox" at bounding box center [250, 205] width 9 height 9
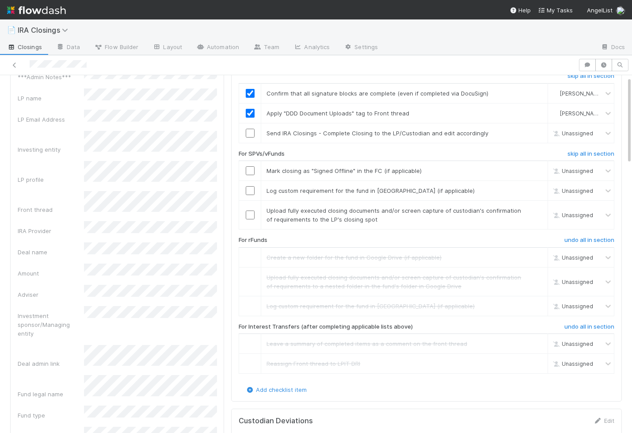
scroll to position [118, 0]
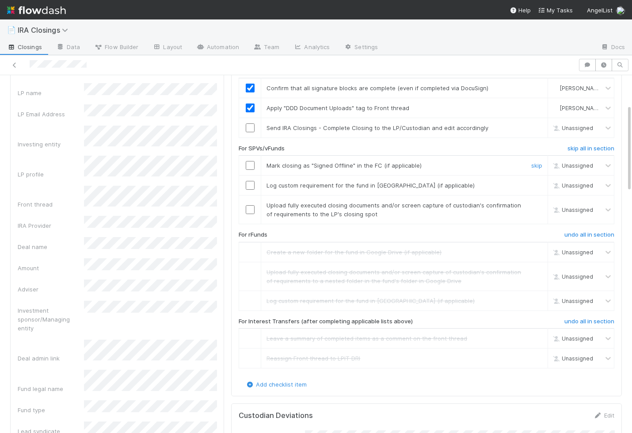
click at [249, 161] on input "checkbox" at bounding box center [250, 165] width 9 height 9
click at [249, 181] on input "checkbox" at bounding box center [250, 185] width 9 height 9
click at [250, 205] on input "checkbox" at bounding box center [250, 209] width 9 height 9
click at [250, 123] on input "checkbox" at bounding box center [250, 127] width 9 height 9
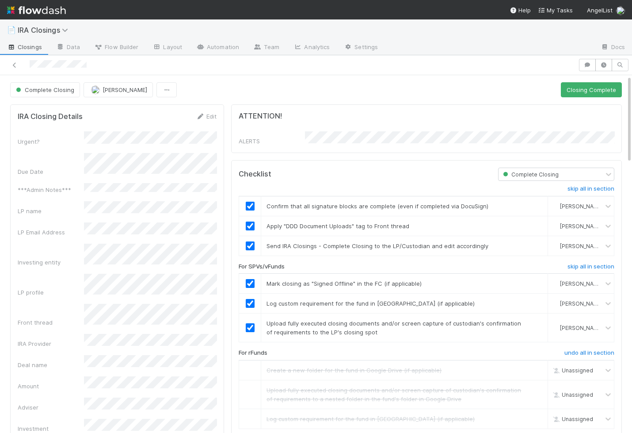
click at [613, 86] on button "Closing Complete" at bounding box center [591, 89] width 61 height 15
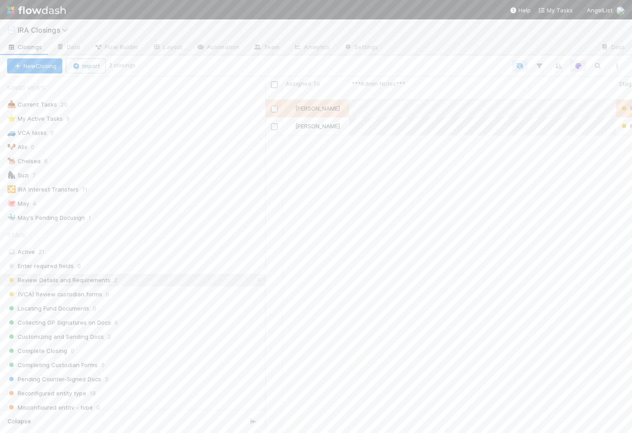
scroll to position [341, 367]
